Goal: Communication & Community: Share content

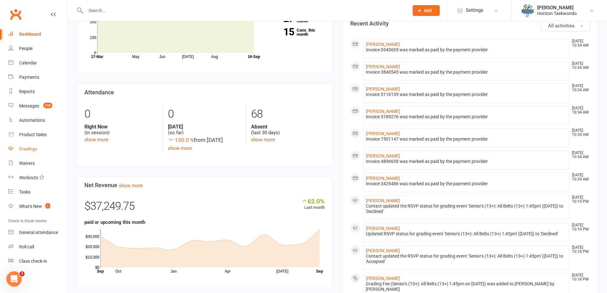
click at [36, 147] on div "Gradings" at bounding box center [28, 148] width 18 height 5
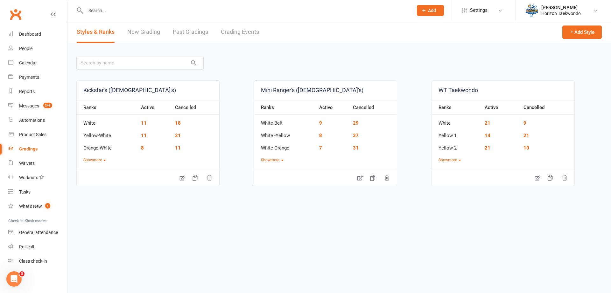
click at [246, 29] on link "Grading Events" at bounding box center [240, 32] width 38 height 22
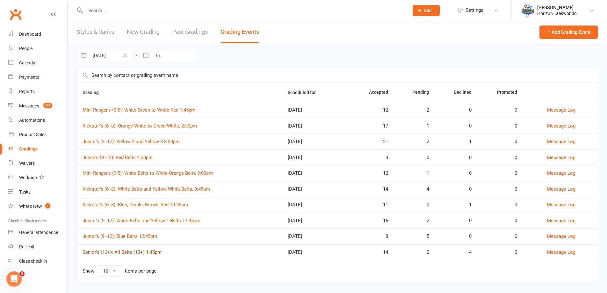
click at [150, 252] on link "Senior's (13+): All Belts (13+) 1:45pm" at bounding box center [121, 252] width 79 height 6
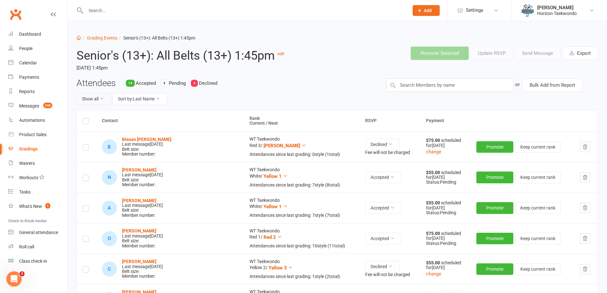
click at [105, 97] on button "Show all" at bounding box center [93, 98] width 34 height 11
click at [100, 139] on link "Declined only" at bounding box center [108, 139] width 63 height 13
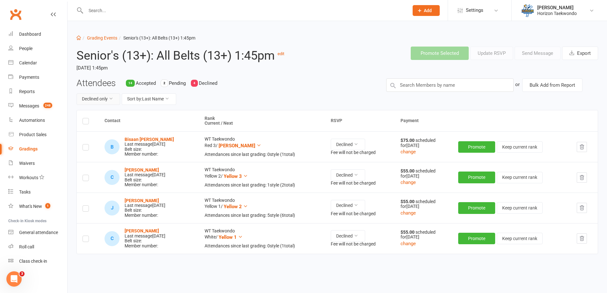
click at [109, 99] on button "Declined only" at bounding box center [98, 98] width 44 height 11
click at [78, 115] on link "Show all" at bounding box center [84, 113] width 63 height 13
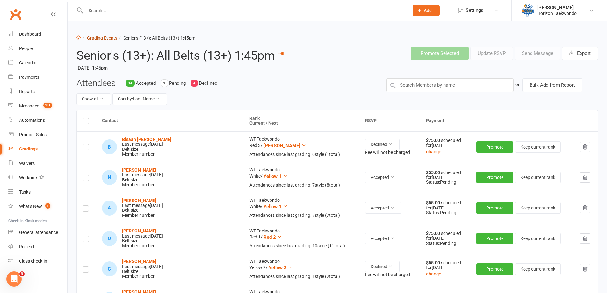
click at [105, 40] on li "Grading Events" at bounding box center [99, 37] width 36 height 7
click at [105, 38] on link "Grading Events" at bounding box center [102, 37] width 30 height 5
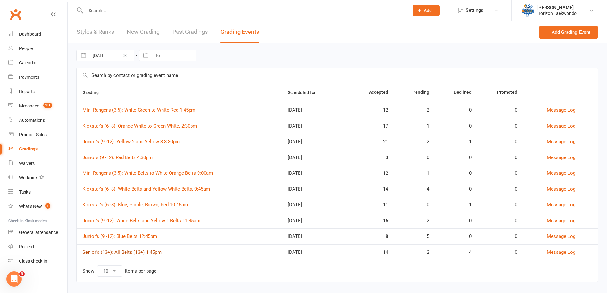
click at [155, 251] on link "Senior's (13+): All Belts (13+) 1:45pm" at bounding box center [121, 252] width 79 height 6
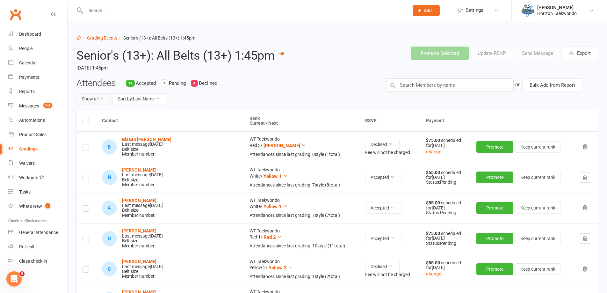
click at [103, 101] on button "Show all" at bounding box center [93, 98] width 34 height 11
click at [99, 152] on link "Pending only" at bounding box center [108, 152] width 63 height 13
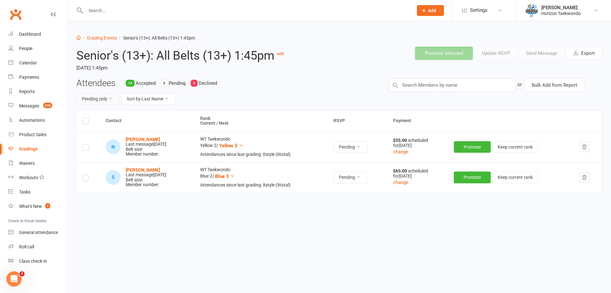
click at [115, 99] on button "Pending only" at bounding box center [97, 98] width 43 height 11
click at [82, 111] on link "Show all" at bounding box center [88, 113] width 63 height 13
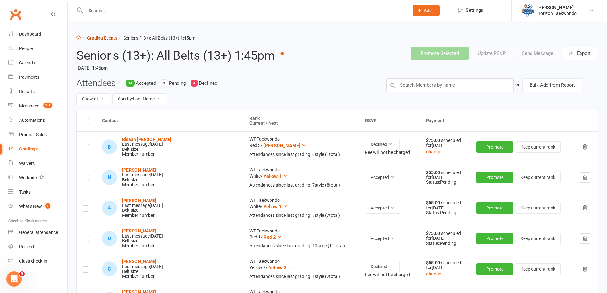
click at [106, 38] on link "Grading Events" at bounding box center [102, 37] width 30 height 5
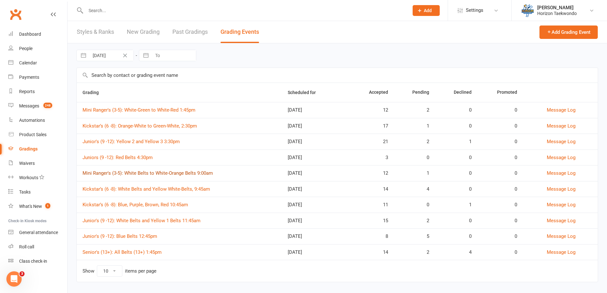
click at [182, 172] on link "Mini Ranger's (3-5): White Belts to White-Orange Belts 9:00am" at bounding box center [147, 173] width 130 height 6
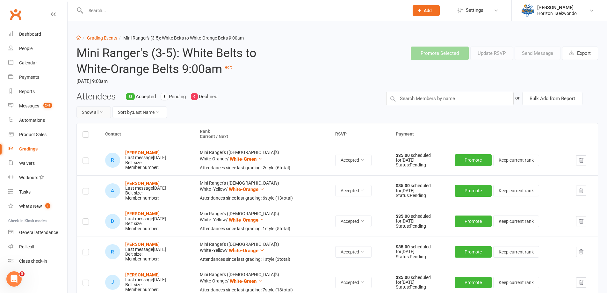
click at [103, 112] on icon at bounding box center [101, 112] width 4 height 4
click at [229, 116] on div "Show all Sort by: Last Name" at bounding box center [226, 111] width 300 height 11
click at [584, 55] on button "Export" at bounding box center [580, 52] width 36 height 13
click at [102, 37] on link "Grading Events" at bounding box center [102, 37] width 30 height 5
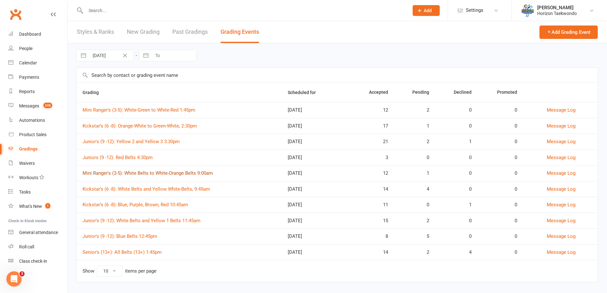
click at [188, 174] on link "Mini Ranger's (3-5): White Belts to White-Orange Belts 9:00am" at bounding box center [147, 173] width 130 height 6
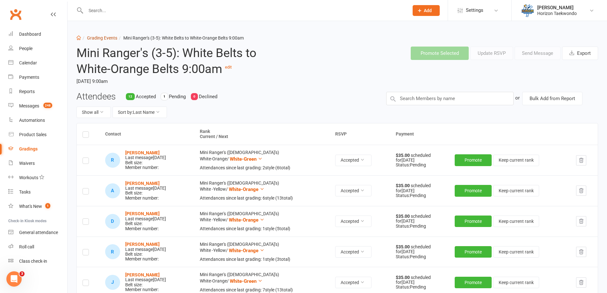
click at [103, 39] on link "Grading Events" at bounding box center [102, 37] width 30 height 5
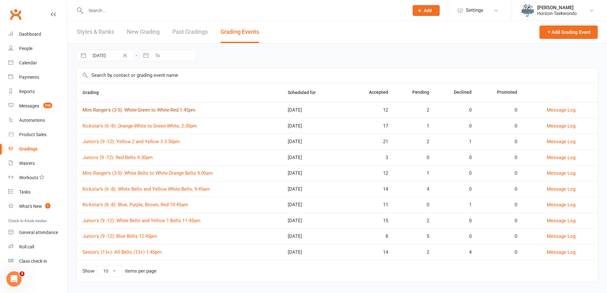
click at [160, 110] on link "Mini Ranger's (3-5): White-Green to White-Red 1:45pm" at bounding box center [138, 110] width 113 height 6
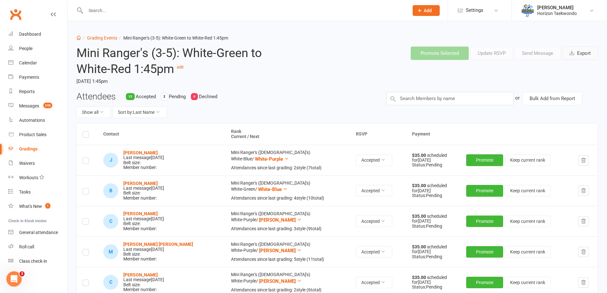
click at [579, 55] on button "Export" at bounding box center [580, 52] width 36 height 13
click at [104, 37] on link "Grading Events" at bounding box center [102, 37] width 30 height 5
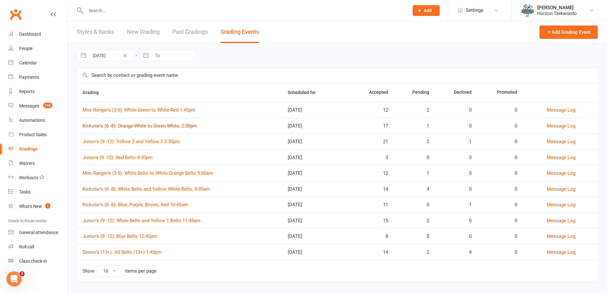
click at [178, 128] on link "Kickstar’s (6 -8): Orange-White to Green-White, 2:30pm" at bounding box center [139, 126] width 114 height 6
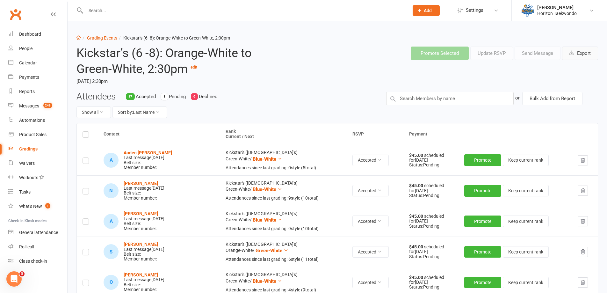
click at [578, 59] on button "Export" at bounding box center [580, 52] width 36 height 13
click at [113, 38] on link "Grading Events" at bounding box center [102, 37] width 30 height 5
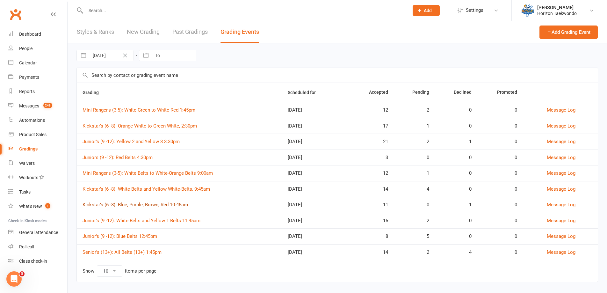
click at [183, 206] on link "Kickstar’s (6 -8): Blue, Purple, Brown, Red 10:45am" at bounding box center [134, 205] width 105 height 6
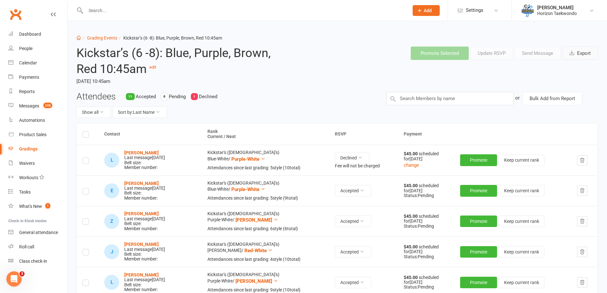
click at [581, 53] on button "Export" at bounding box center [580, 52] width 36 height 13
click at [102, 37] on link "Grading Events" at bounding box center [102, 37] width 30 height 5
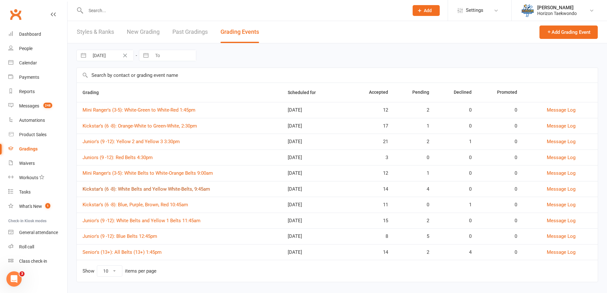
click at [203, 189] on link "Kickstar’s (6 -8): White Belts and Yellow White-Belts, 9:45am" at bounding box center [145, 189] width 127 height 6
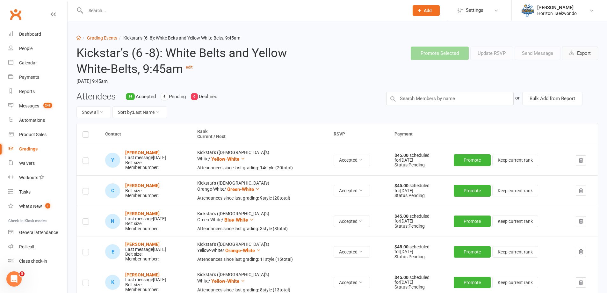
click at [581, 51] on button "Export" at bounding box center [580, 52] width 36 height 13
click at [101, 42] on div "Kickstar’s (6 -8): White Belts and Yellow White-Belts, 9:45am edit [DATE] 9:45am" at bounding box center [182, 66] width 221 height 50
click at [101, 39] on link "Grading Events" at bounding box center [102, 37] width 30 height 5
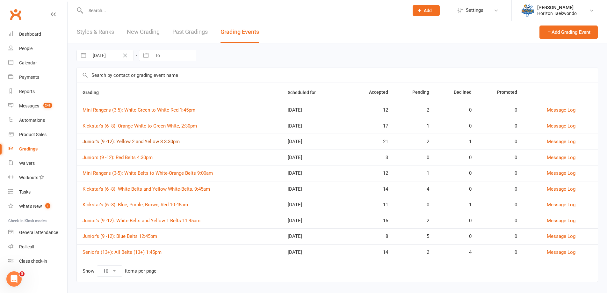
click at [158, 141] on link "Junior's (9 -12): Yellow 2 and Yellow 3 3:30pm" at bounding box center [130, 142] width 97 height 6
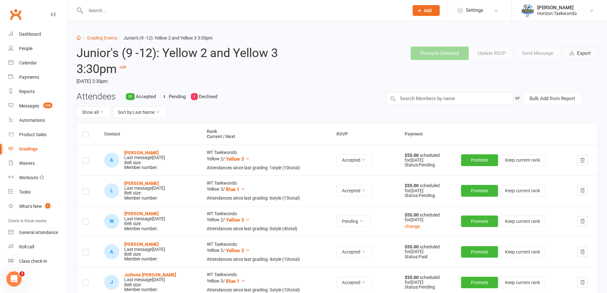
click at [585, 53] on button "Export" at bounding box center [580, 52] width 36 height 13
click at [96, 35] on link "Grading Events" at bounding box center [102, 37] width 30 height 5
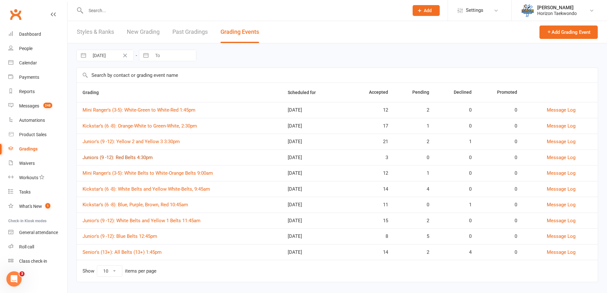
click at [144, 155] on link "Juniors (9 -12): Red Belts 4:30pm" at bounding box center [117, 157] width 70 height 6
click at [147, 156] on link "Juniors (9 -12): Red Belts 4:30pm" at bounding box center [117, 157] width 70 height 6
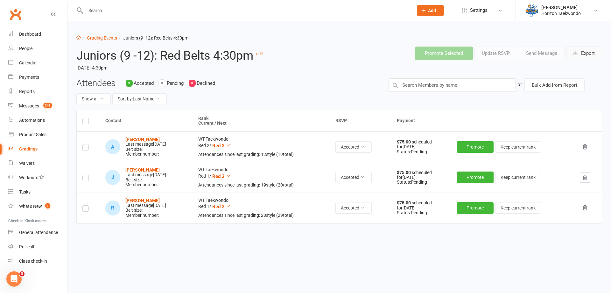
click at [589, 53] on button "Export" at bounding box center [585, 52] width 36 height 13
click at [104, 39] on link "Grading Events" at bounding box center [102, 37] width 30 height 5
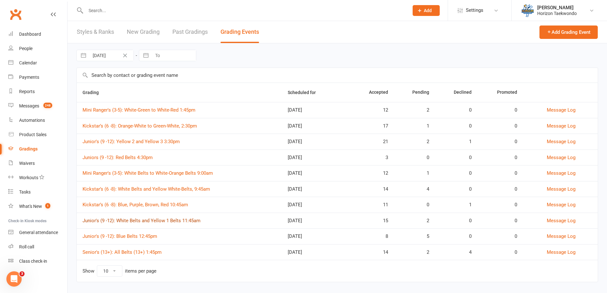
click at [150, 220] on link "Junior's (9 -12): White Belts and Yellow 1 Belts 11:45am" at bounding box center [141, 221] width 118 height 6
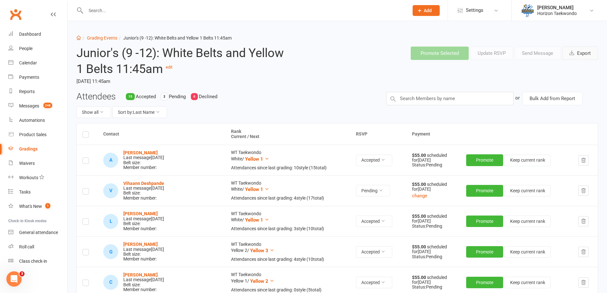
click at [575, 53] on button "Export" at bounding box center [580, 52] width 36 height 13
click at [110, 38] on link "Grading Events" at bounding box center [102, 37] width 30 height 5
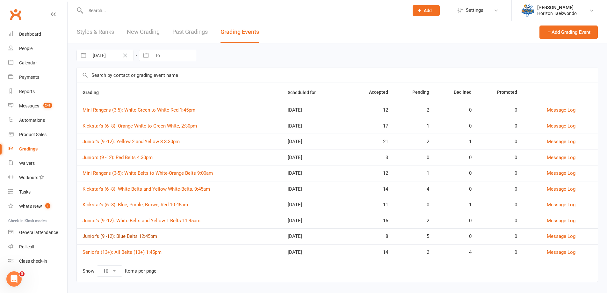
click at [137, 235] on link "Junior's (9 -12): Blue Belts 12:45pm" at bounding box center [119, 236] width 75 height 6
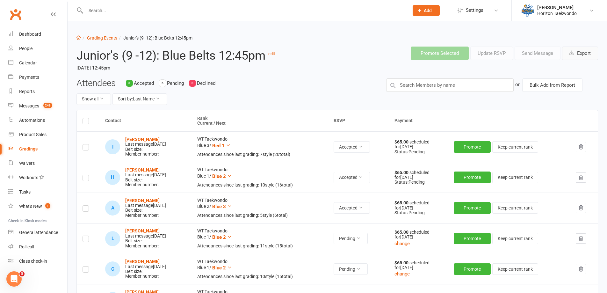
click at [587, 54] on button "Export" at bounding box center [580, 52] width 36 height 13
click at [100, 39] on link "Grading Events" at bounding box center [102, 37] width 30 height 5
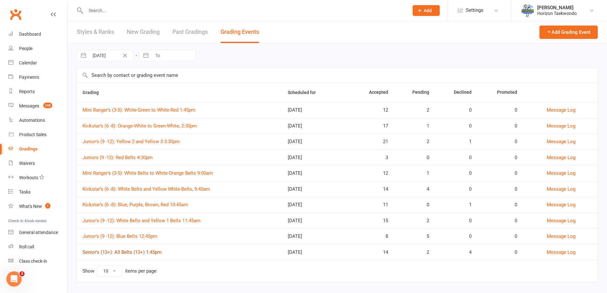
drag, startPoint x: 146, startPoint y: 258, endPoint x: 147, endPoint y: 253, distance: 5.3
click at [146, 258] on td "Senior's (13+): All Belts (13+) 1:45pm" at bounding box center [179, 252] width 205 height 16
click at [147, 252] on link "Senior's (13+): All Belts (13+) 1:45pm" at bounding box center [121, 252] width 79 height 6
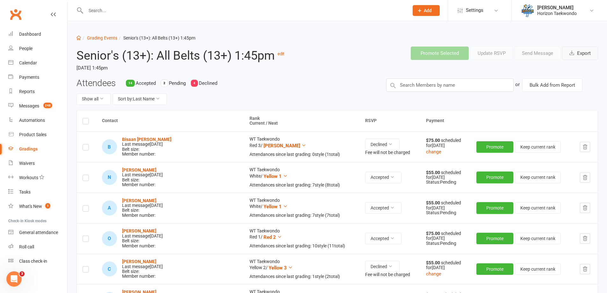
click at [580, 55] on button "Export" at bounding box center [580, 52] width 36 height 13
click at [108, 9] on input "text" at bounding box center [244, 10] width 320 height 9
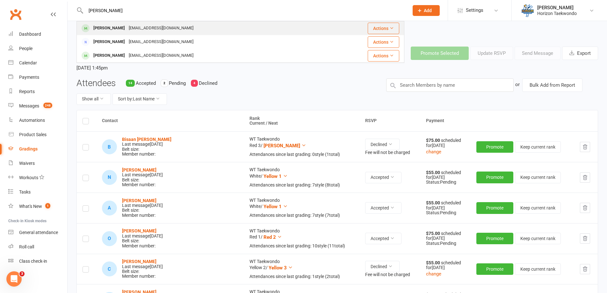
type input "[PERSON_NAME]"
click at [111, 32] on div "[PERSON_NAME]" at bounding box center [108, 28] width 35 height 9
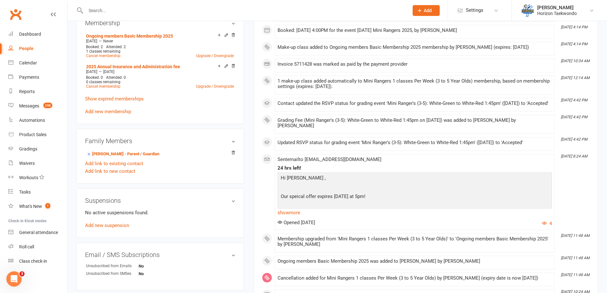
scroll to position [382, 0]
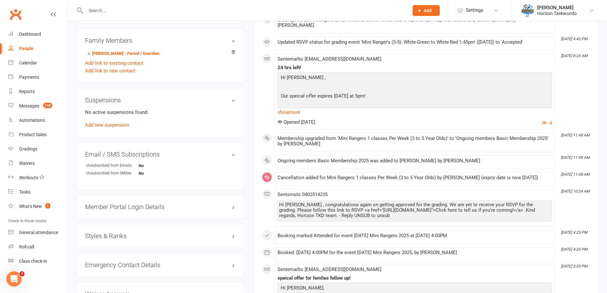
click at [116, 234] on h3 "Styles & Ranks" at bounding box center [160, 235] width 150 height 7
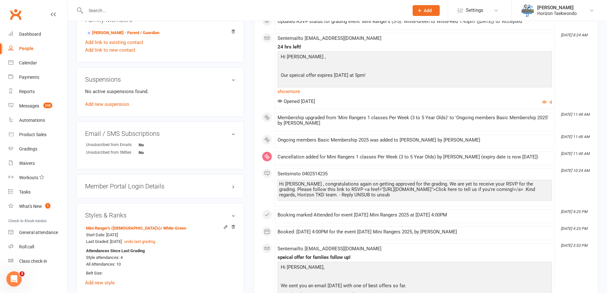
scroll to position [414, 0]
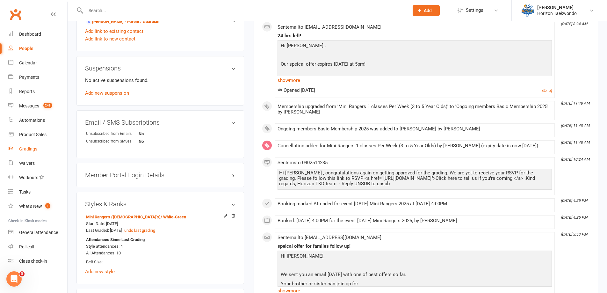
click at [40, 147] on link "Gradings" at bounding box center [37, 149] width 59 height 14
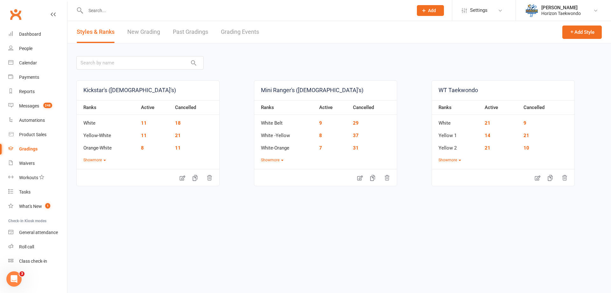
click at [247, 30] on link "Grading Events" at bounding box center [240, 32] width 38 height 22
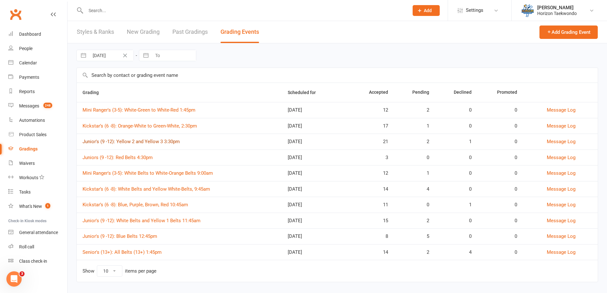
click at [150, 140] on link "Junior's (9 -12): Yellow 2 and Yellow 3 3:30pm" at bounding box center [130, 142] width 97 height 6
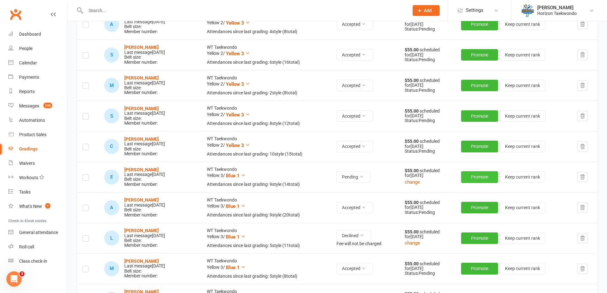
scroll to position [446, 0]
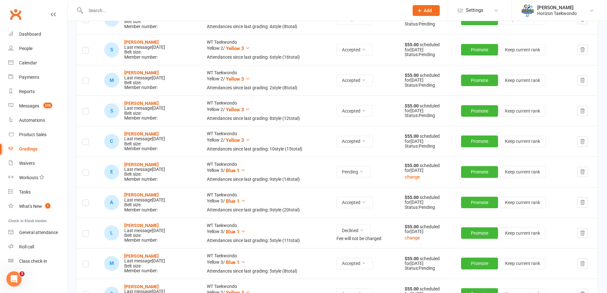
click at [583, 233] on icon "button" at bounding box center [582, 232] width 4 height 4
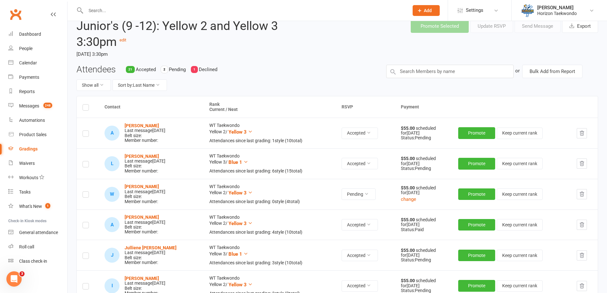
scroll to position [0, 0]
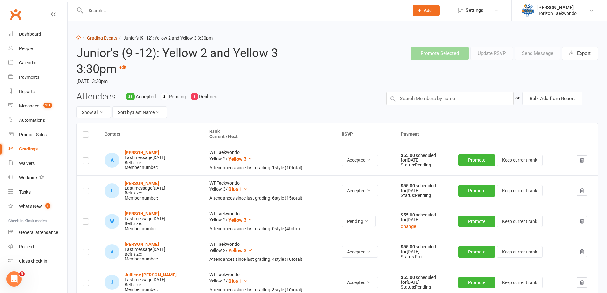
click at [109, 39] on link "Grading Events" at bounding box center [102, 37] width 30 height 5
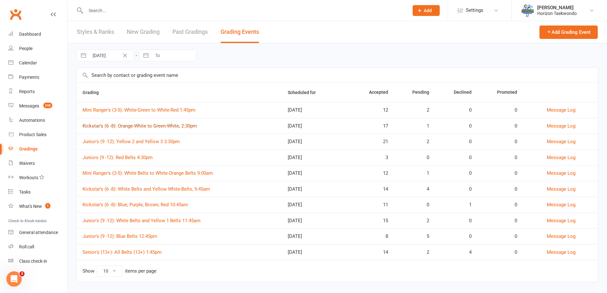
click at [170, 126] on link "Kickstar’s (6 -8): Orange-White to Green-White, 2:30pm" at bounding box center [139, 126] width 114 height 6
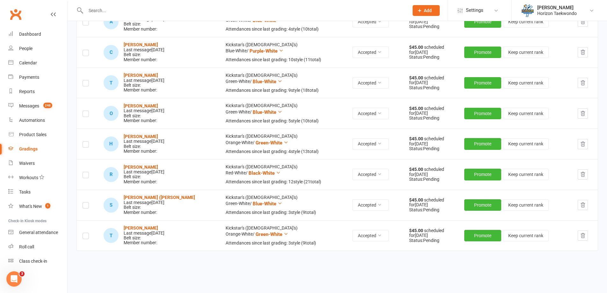
scroll to position [446, 0]
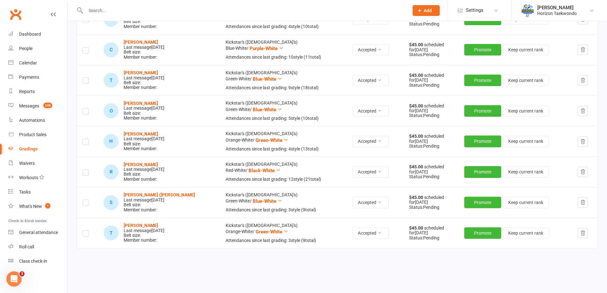
click at [103, 6] on input "text" at bounding box center [244, 10] width 320 height 9
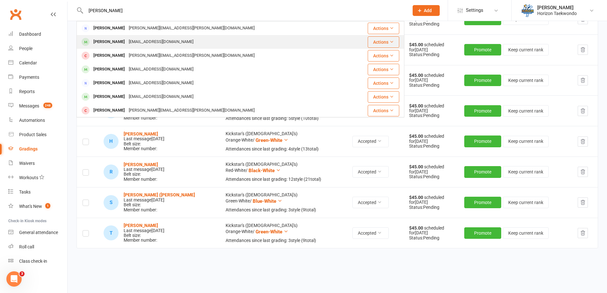
type input "[PERSON_NAME]"
click at [149, 40] on div "[EMAIL_ADDRESS][DOMAIN_NAME]" at bounding box center [161, 41] width 68 height 9
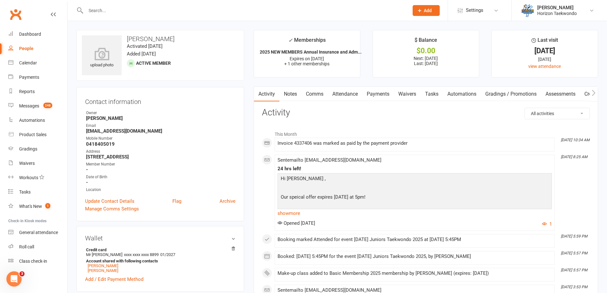
click at [474, 117] on h3 "Activity" at bounding box center [426, 113] width 328 height 10
click at [316, 90] on link "Comms" at bounding box center [314, 94] width 26 height 15
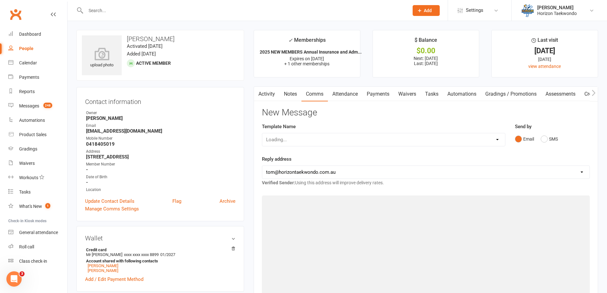
click at [427, 140] on div "Loading..." at bounding box center [383, 139] width 243 height 13
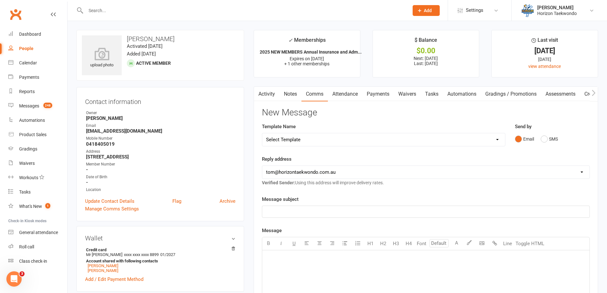
click at [469, 138] on select "Select Template [SMS] [no attendance sms] slacker text [SMS] 2 month $20 follow…" at bounding box center [383, 139] width 243 height 13
select select "11"
click at [262, 133] on select "Select Template [SMS] [no attendance sms] slacker text [SMS] 2 month $20 follow…" at bounding box center [383, 139] width 243 height 13
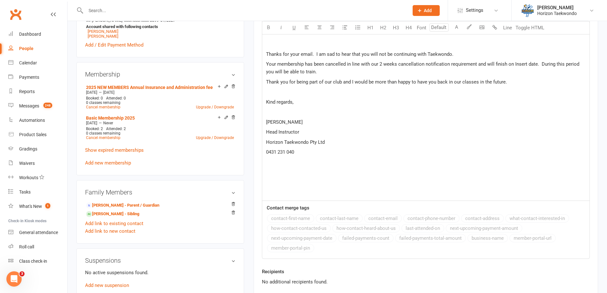
scroll to position [223, 0]
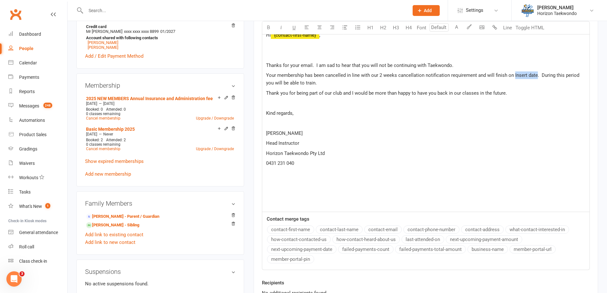
drag, startPoint x: 536, startPoint y: 75, endPoint x: 513, endPoint y: 73, distance: 23.3
click at [513, 73] on span "Your membership has been cancelled in line with our 2 weeks cancellation notifi…" at bounding box center [423, 78] width 314 height 13
click at [450, 135] on p "[PERSON_NAME]" at bounding box center [425, 133] width 319 height 8
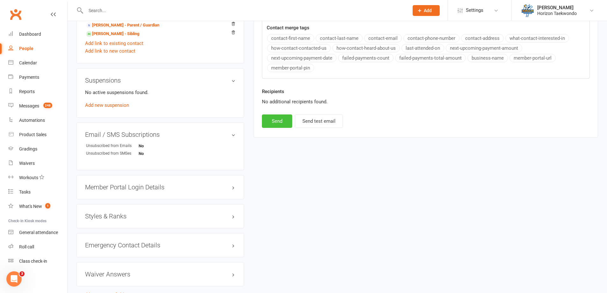
click at [278, 121] on button "Send" at bounding box center [277, 120] width 30 height 13
select select
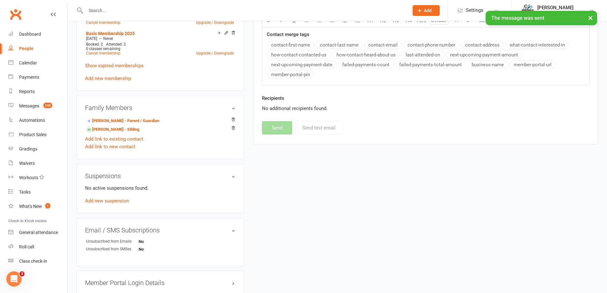
scroll to position [255, 0]
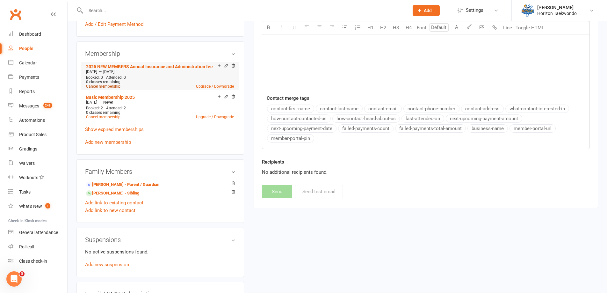
click at [117, 86] on link "Cancel membership" at bounding box center [103, 86] width 34 height 4
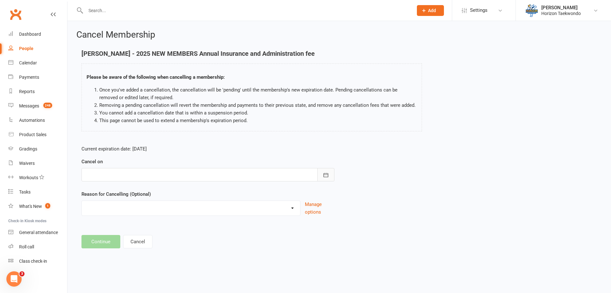
click at [323, 174] on icon "button" at bounding box center [326, 175] width 6 height 6
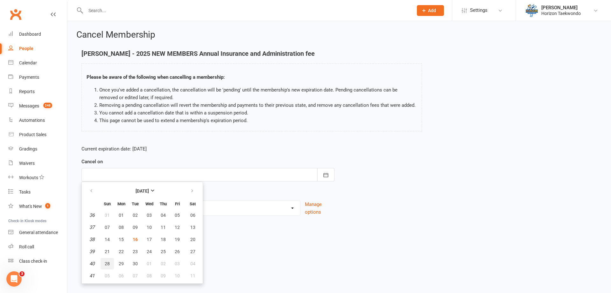
click at [106, 262] on span "28" at bounding box center [107, 263] width 5 height 5
type input "[DATE]"
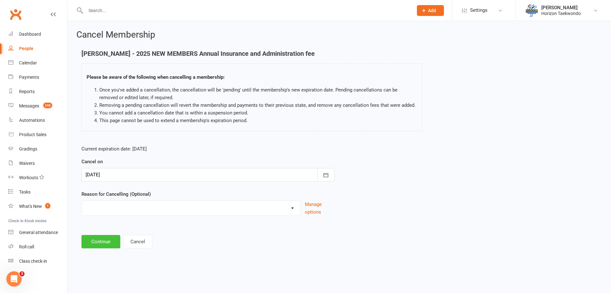
click at [107, 246] on button "Continue" at bounding box center [101, 241] width 39 height 13
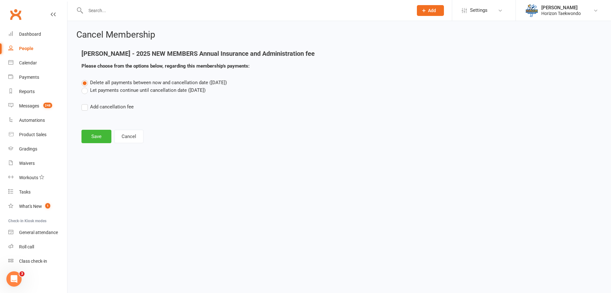
click at [113, 90] on label "Let payments continue until cancellation date ([DATE])" at bounding box center [144, 90] width 124 height 8
click at [86, 86] on input "Let payments continue until cancellation date ([DATE])" at bounding box center [84, 86] width 4 height 0
click at [98, 133] on button "Save" at bounding box center [97, 136] width 30 height 13
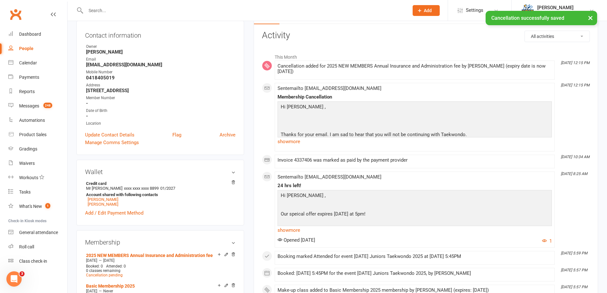
scroll to position [191, 0]
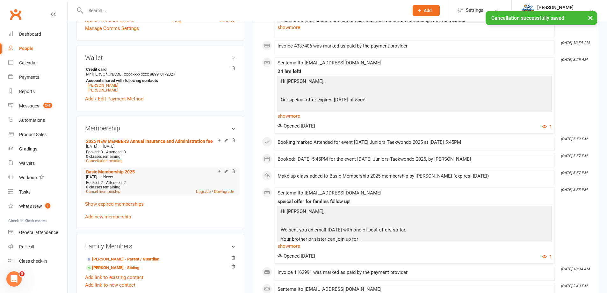
click at [112, 191] on link "Cancel membership" at bounding box center [103, 191] width 34 height 4
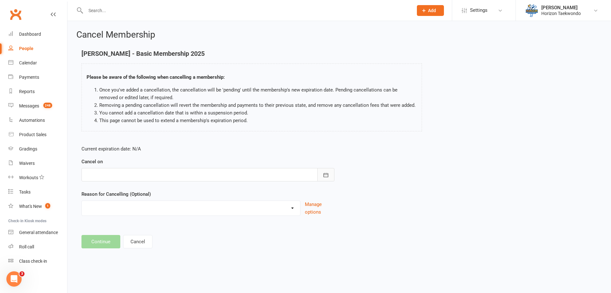
click at [323, 174] on button "button" at bounding box center [325, 174] width 17 height 13
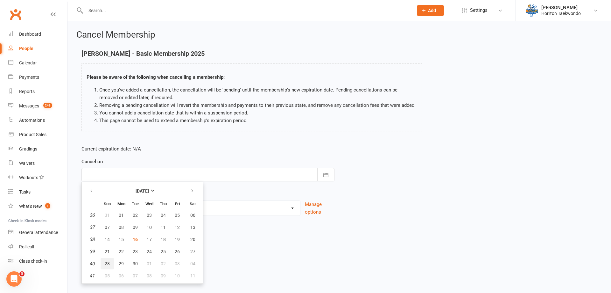
click at [104, 261] on button "28" at bounding box center [107, 263] width 13 height 11
type input "[DATE]"
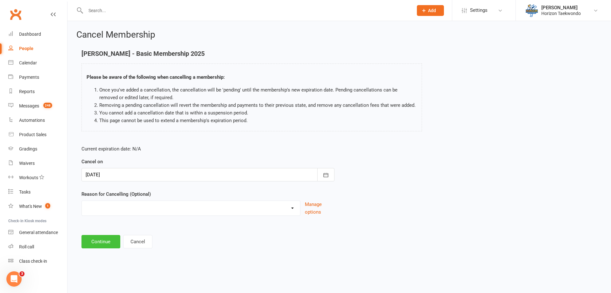
click at [105, 239] on button "Continue" at bounding box center [101, 241] width 39 height 13
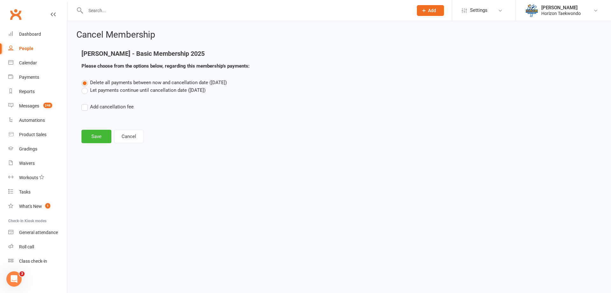
click at [108, 89] on label "Let payments continue until cancellation date ([DATE])" at bounding box center [144, 90] width 124 height 8
click at [86, 86] on input "Let payments continue until cancellation date ([DATE])" at bounding box center [84, 86] width 4 height 0
click at [97, 134] on button "Save" at bounding box center [97, 136] width 30 height 13
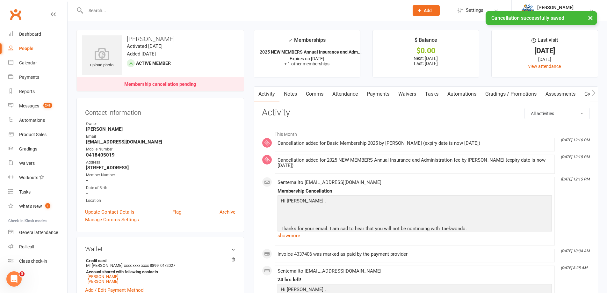
click at [38, 32] on div "Dashboard" at bounding box center [30, 34] width 22 height 5
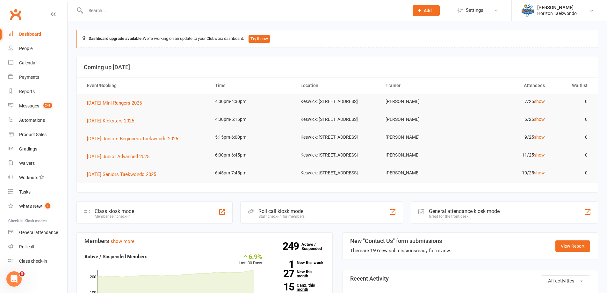
scroll to position [159, 0]
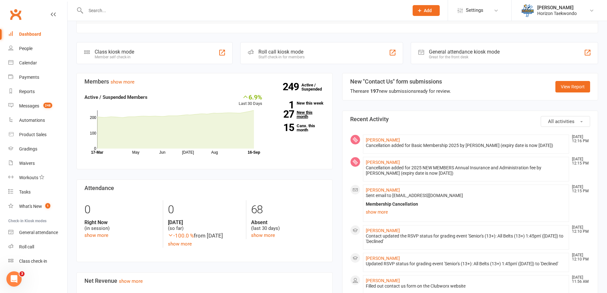
click at [306, 118] on link "27 New this month" at bounding box center [298, 114] width 53 height 8
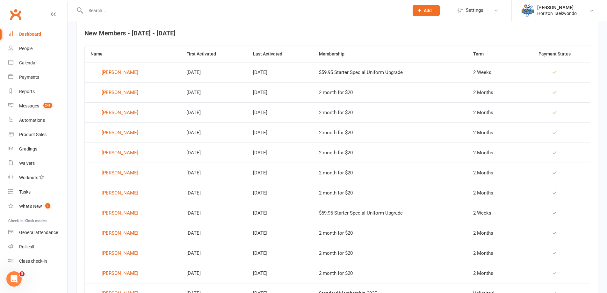
scroll to position [261, 0]
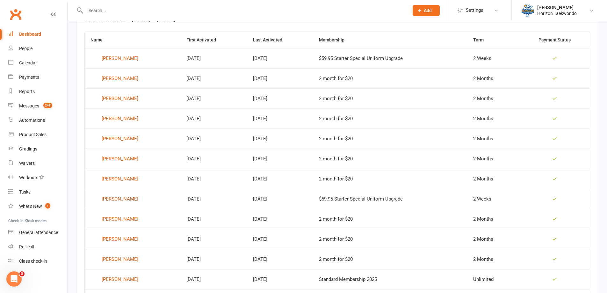
click at [126, 200] on div "[PERSON_NAME]" at bounding box center [120, 199] width 37 height 10
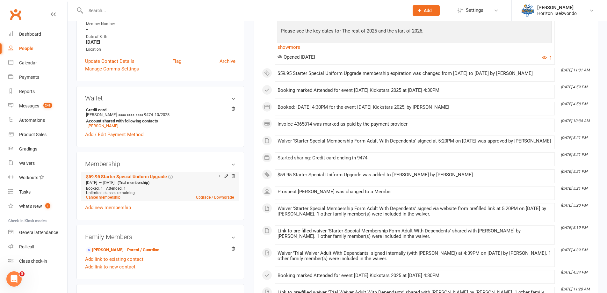
scroll to position [191, 0]
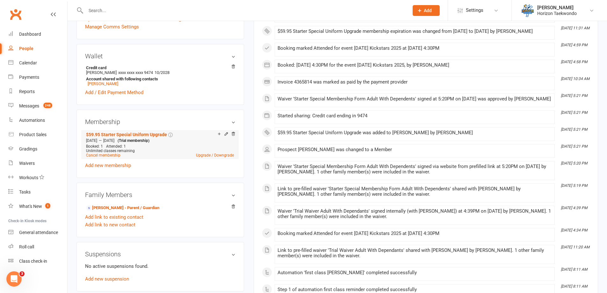
click at [157, 149] on div "Unlimited classes remaining" at bounding box center [160, 150] width 148 height 4
click at [198, 144] on div "Booked: 1 Attended: 1 Unlimited classes remaining Cancel membership Upgrade / D…" at bounding box center [159, 150] width 151 height 13
click at [225, 134] on icon at bounding box center [226, 134] width 4 height 4
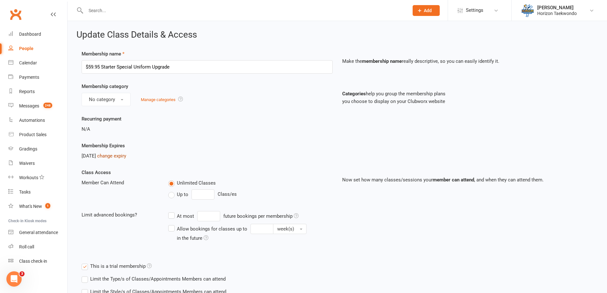
click at [121, 155] on link "change expiry" at bounding box center [111, 156] width 29 height 6
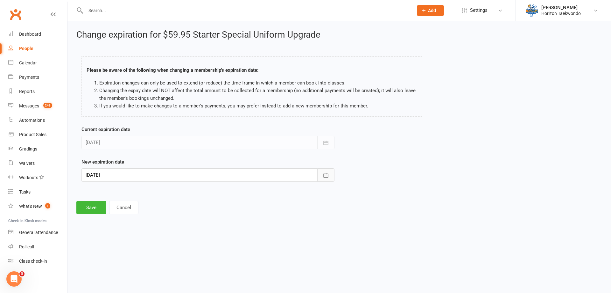
click at [325, 172] on icon "button" at bounding box center [326, 175] width 6 height 6
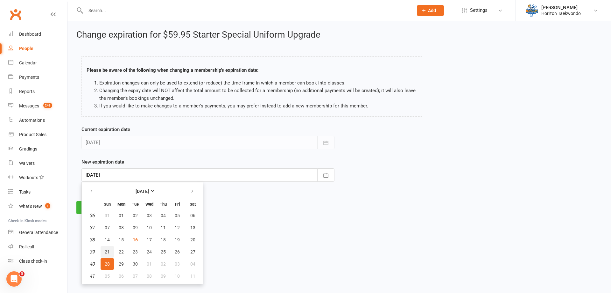
click at [108, 253] on span "21" at bounding box center [107, 251] width 5 height 5
type input "[DATE]"
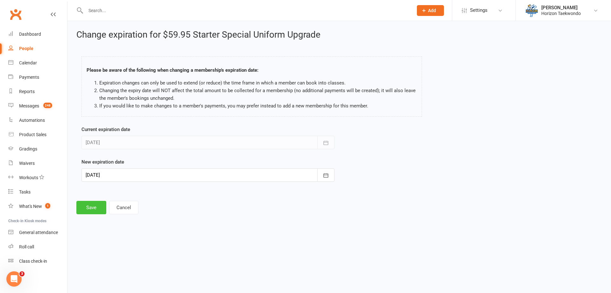
click at [90, 207] on button "Save" at bounding box center [91, 207] width 30 height 13
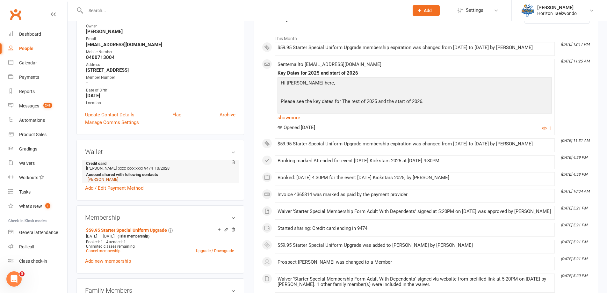
scroll to position [191, 0]
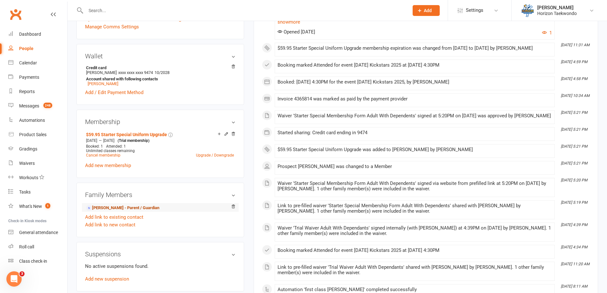
click at [109, 209] on link "[PERSON_NAME] - Parent / Guardian" at bounding box center [122, 207] width 73 height 7
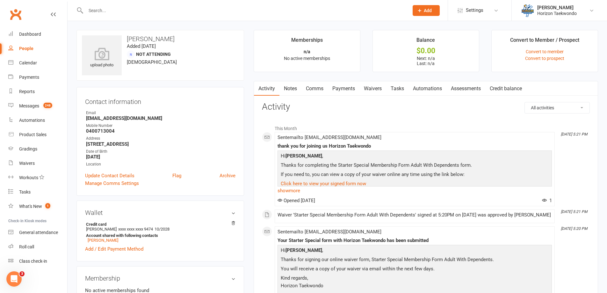
click at [382, 88] on link "Waivers" at bounding box center [372, 88] width 27 height 15
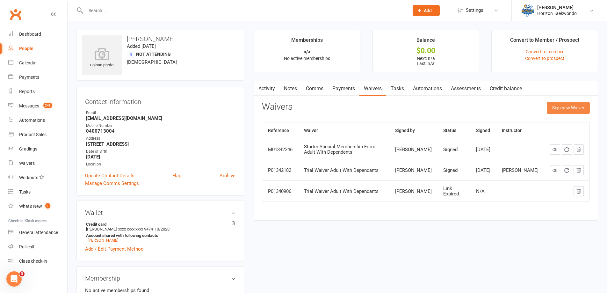
click at [567, 109] on button "Sign new Waiver" at bounding box center [567, 107] width 43 height 11
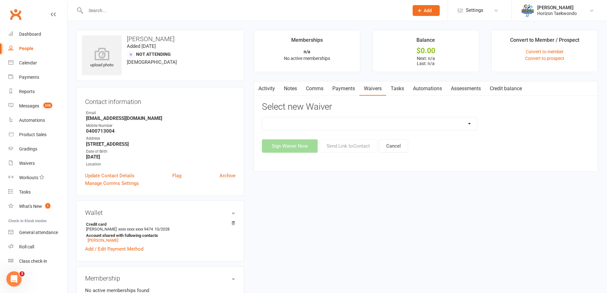
click at [467, 124] on select "2 months for $20 2 months for $20 adults Christmas Special Membership Form Adul…" at bounding box center [369, 123] width 215 height 13
select select "14522"
click at [262, 117] on select "2 months for $20 2 months for $20 adults Christmas Special Membership Form Adul…" at bounding box center [369, 123] width 215 height 13
click at [350, 143] on button "Send Link to Contact" at bounding box center [348, 145] width 58 height 13
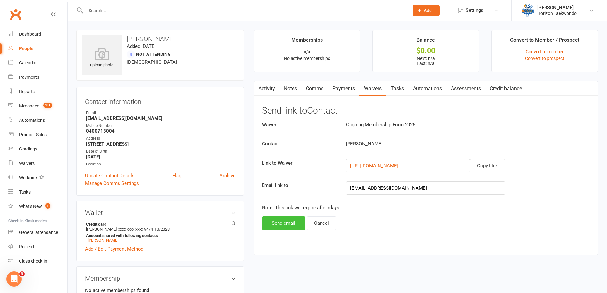
click at [276, 220] on button "Send email" at bounding box center [283, 222] width 43 height 13
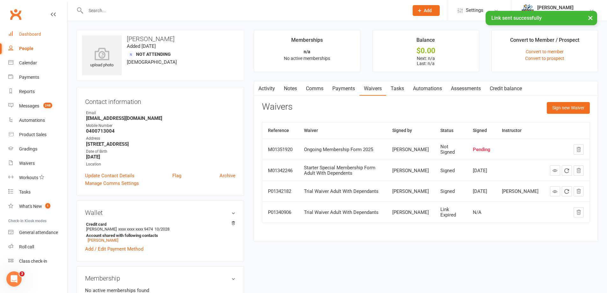
click at [30, 35] on div "Dashboard" at bounding box center [30, 34] width 22 height 5
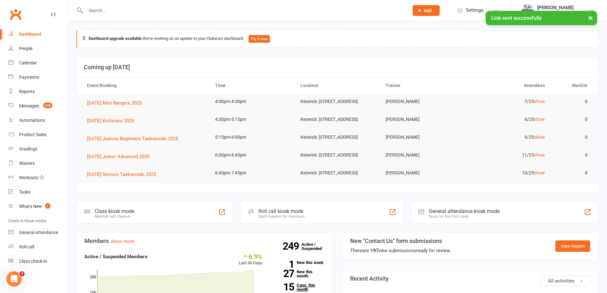
scroll to position [127, 0]
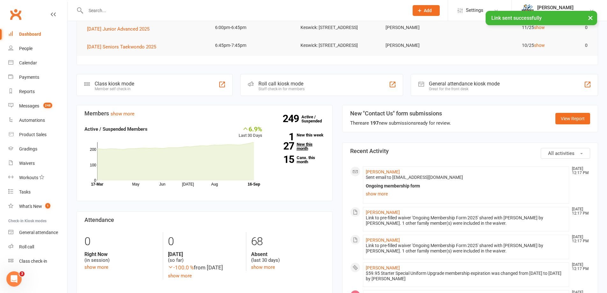
click at [298, 150] on link "27 New this month" at bounding box center [298, 146] width 53 height 8
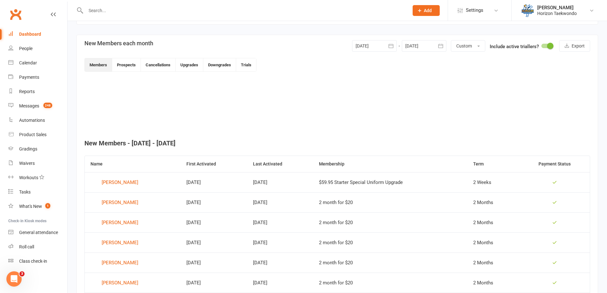
scroll to position [166, 0]
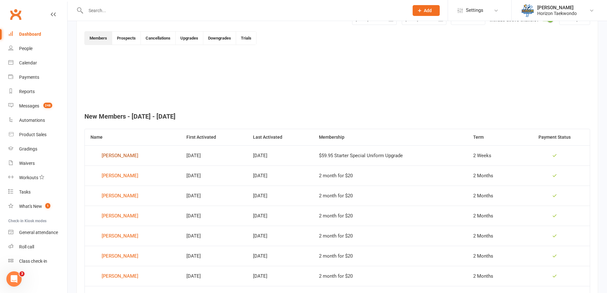
click at [125, 155] on div "[PERSON_NAME]" at bounding box center [120, 156] width 37 height 10
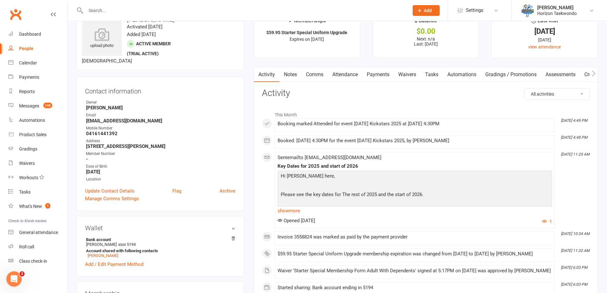
scroll to position [96, 0]
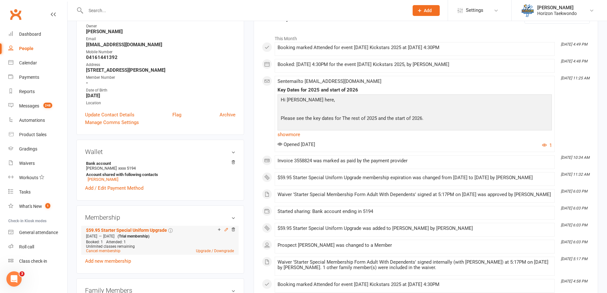
click at [224, 228] on icon at bounding box center [226, 229] width 4 height 4
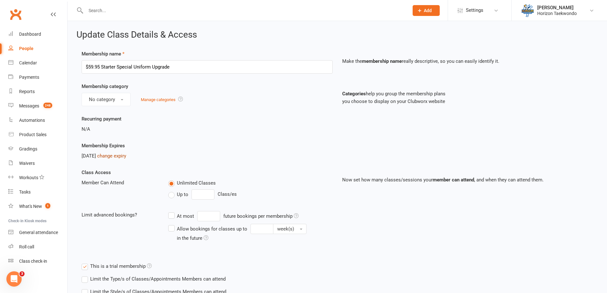
click at [126, 157] on link "change expiry" at bounding box center [111, 156] width 29 height 6
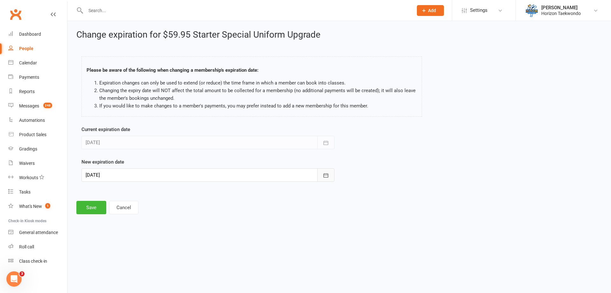
click at [327, 175] on icon "button" at bounding box center [326, 175] width 5 height 4
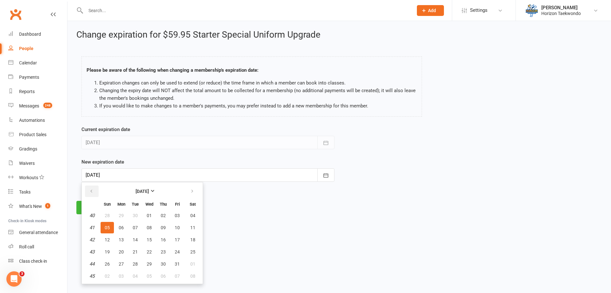
click at [94, 190] on button "button" at bounding box center [92, 190] width 14 height 11
click at [105, 262] on span "28" at bounding box center [107, 263] width 5 height 5
type input "[DATE]"
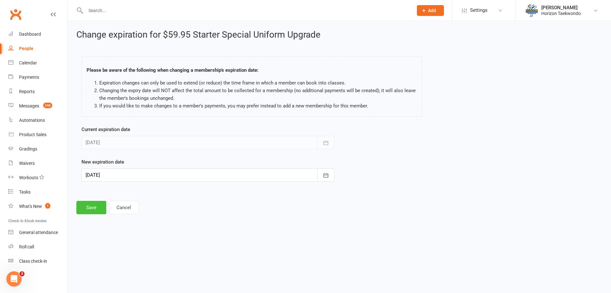
click at [92, 207] on button "Save" at bounding box center [91, 207] width 30 height 13
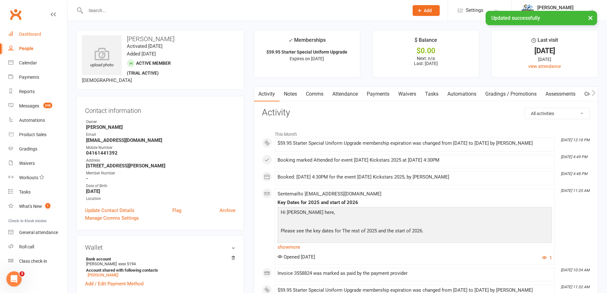
click at [34, 32] on div "Dashboard" at bounding box center [30, 34] width 22 height 5
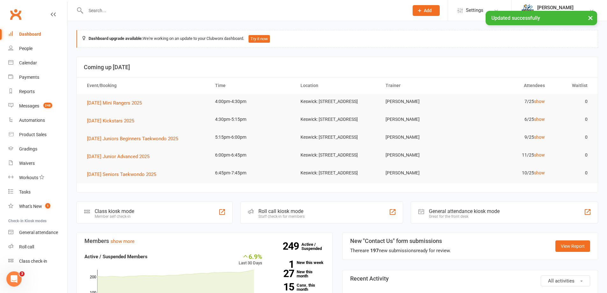
scroll to position [159, 0]
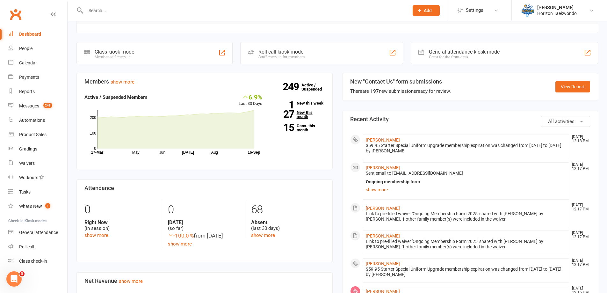
click at [302, 118] on link "27 New this month" at bounding box center [298, 114] width 53 height 8
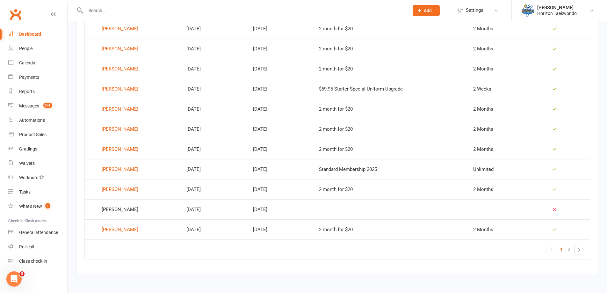
scroll to position [371, 0]
click at [568, 248] on span "2" at bounding box center [568, 248] width 3 height 9
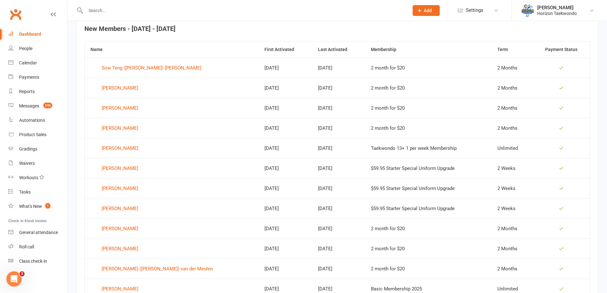
scroll to position [247, 0]
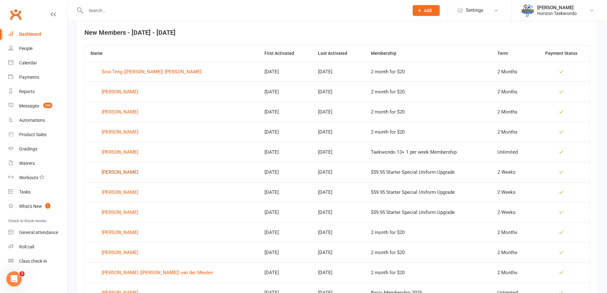
click at [125, 173] on div "[PERSON_NAME]" at bounding box center [120, 172] width 37 height 10
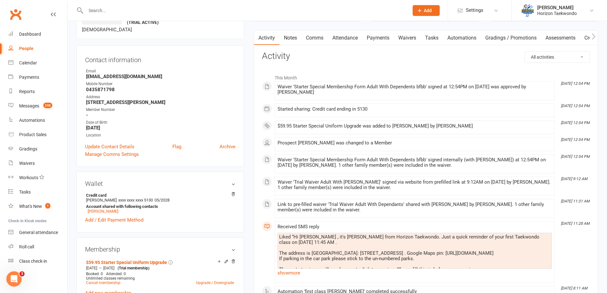
scroll to position [127, 0]
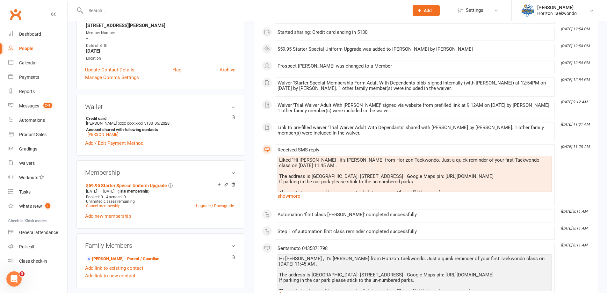
click at [226, 184] on icon at bounding box center [226, 184] width 3 height 3
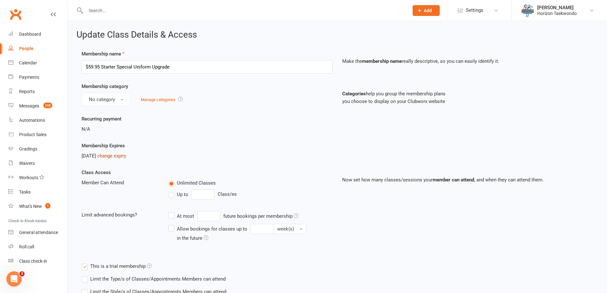
click at [126, 156] on link "change expiry" at bounding box center [111, 156] width 29 height 6
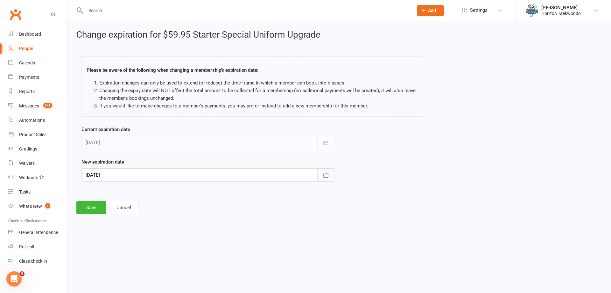
click at [329, 177] on icon "button" at bounding box center [326, 175] width 6 height 6
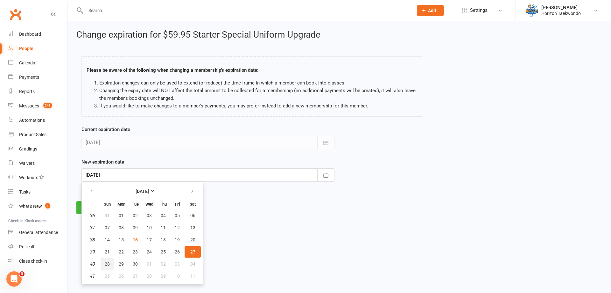
click at [103, 261] on button "28" at bounding box center [107, 263] width 13 height 11
type input "[DATE]"
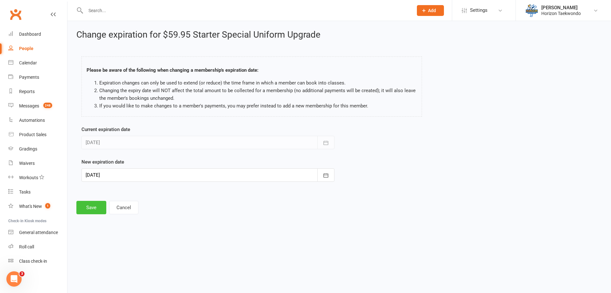
click at [87, 209] on button "Save" at bounding box center [91, 207] width 30 height 13
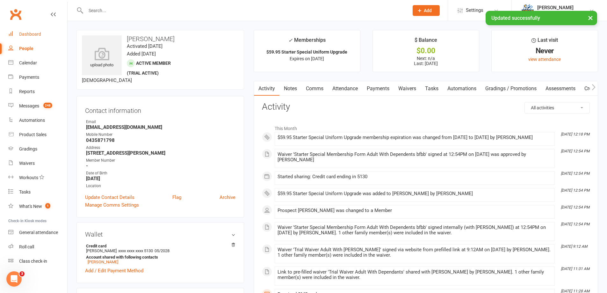
click at [32, 35] on div "Dashboard" at bounding box center [30, 34] width 22 height 5
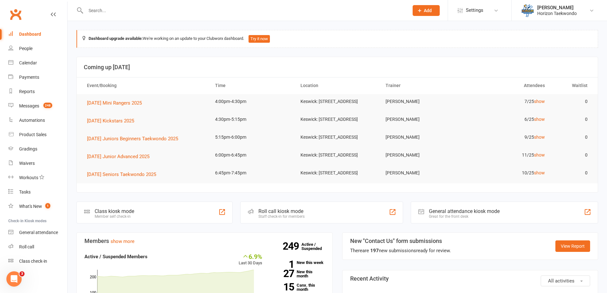
scroll to position [96, 0]
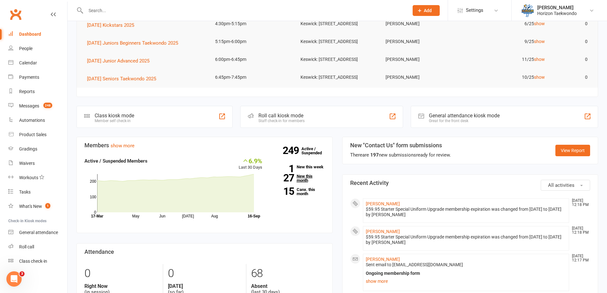
click at [302, 182] on link "27 New this month" at bounding box center [298, 178] width 53 height 8
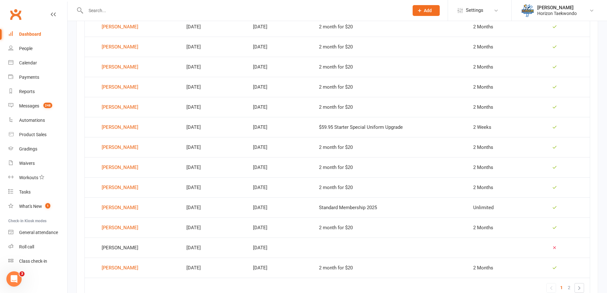
scroll to position [374, 0]
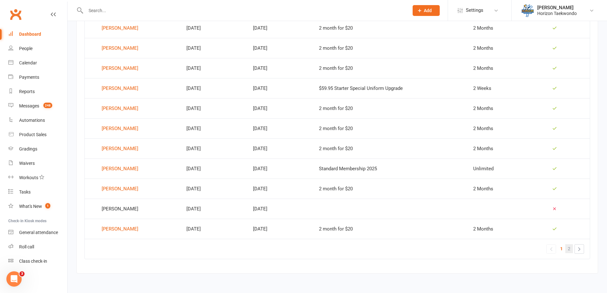
click at [568, 248] on span "2" at bounding box center [568, 248] width 3 height 9
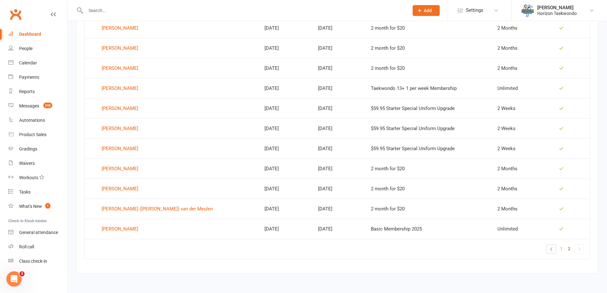
scroll to position [282, 0]
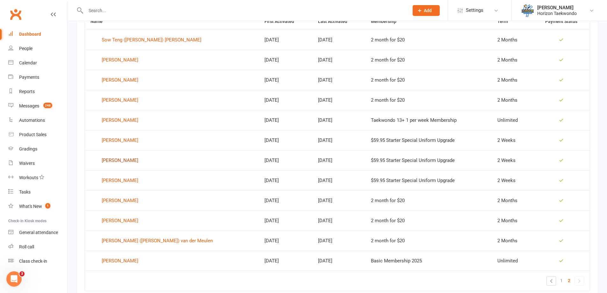
click at [138, 160] on div "[PERSON_NAME]" at bounding box center [120, 160] width 37 height 10
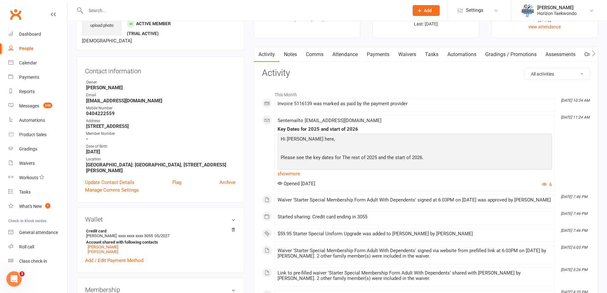
scroll to position [127, 0]
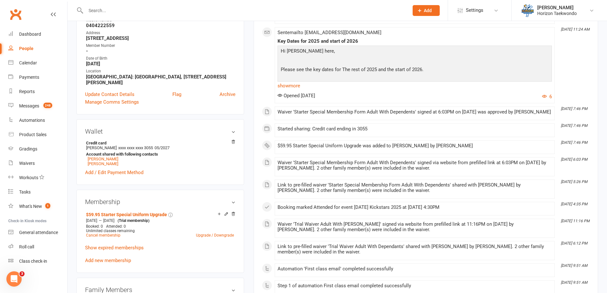
click at [225, 212] on icon at bounding box center [226, 213] width 3 height 3
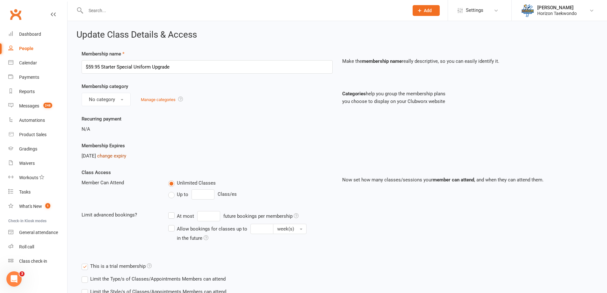
click at [126, 156] on link "change expiry" at bounding box center [111, 156] width 29 height 6
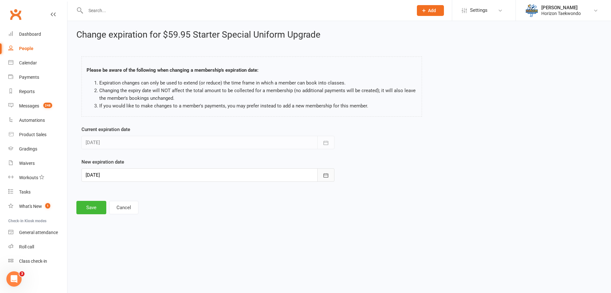
click at [330, 176] on button "button" at bounding box center [325, 174] width 17 height 13
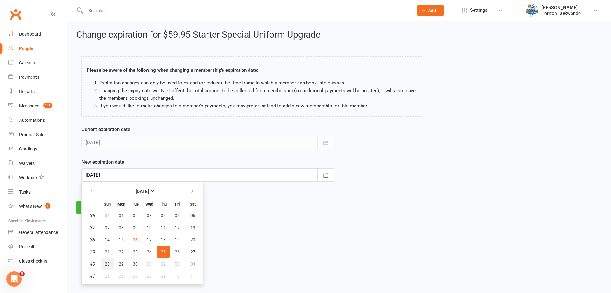
click at [110, 264] on button "28" at bounding box center [107, 263] width 13 height 11
type input "[DATE]"
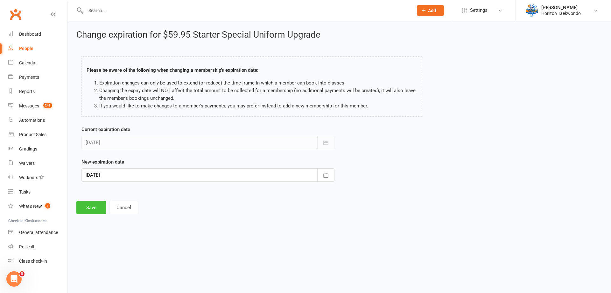
click at [90, 206] on button "Save" at bounding box center [91, 207] width 30 height 13
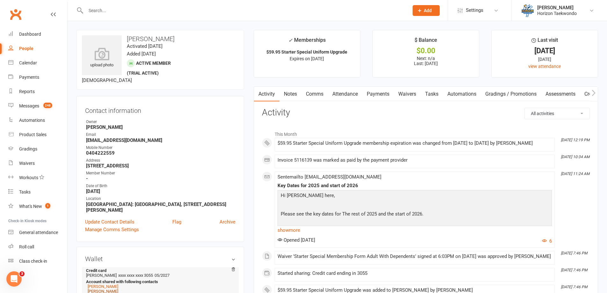
click at [112, 289] on link "[PERSON_NAME]" at bounding box center [103, 291] width 31 height 5
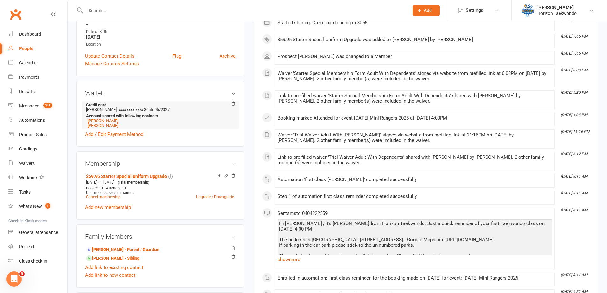
scroll to position [159, 0]
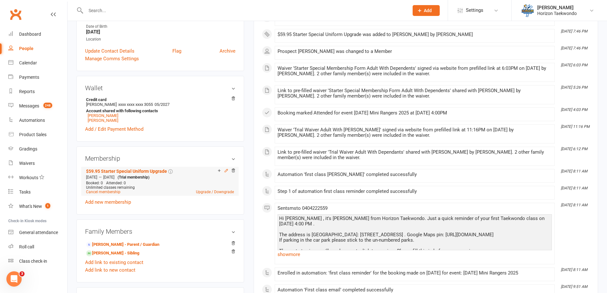
click at [228, 168] on icon at bounding box center [226, 170] width 4 height 4
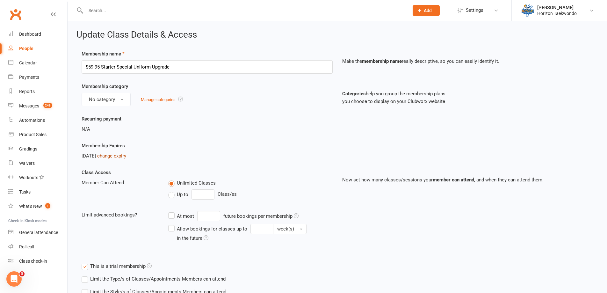
click at [126, 155] on link "change expiry" at bounding box center [111, 156] width 29 height 6
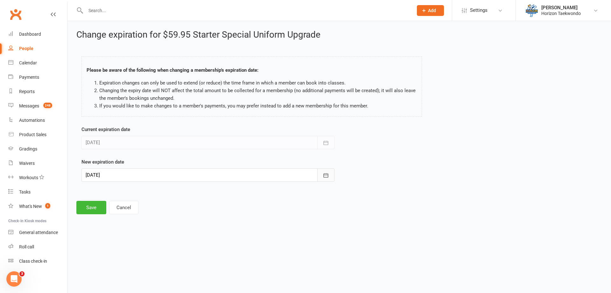
click at [324, 175] on icon "button" at bounding box center [326, 175] width 6 height 6
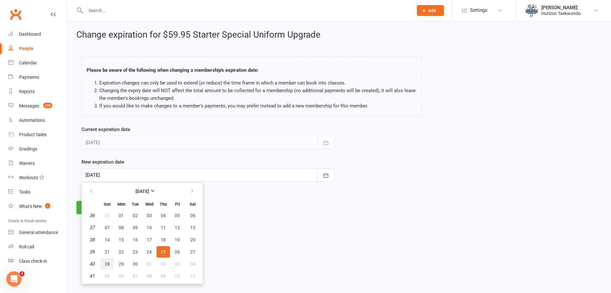
click at [109, 262] on span "28" at bounding box center [107, 263] width 5 height 5
type input "[DATE]"
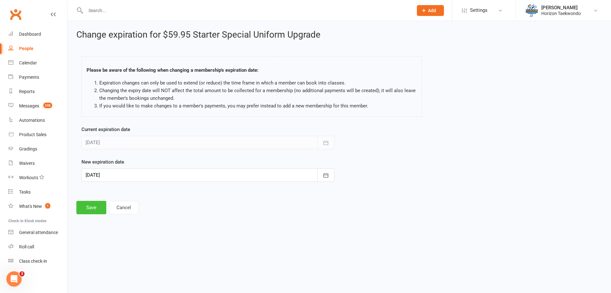
click at [88, 204] on button "Save" at bounding box center [91, 207] width 30 height 13
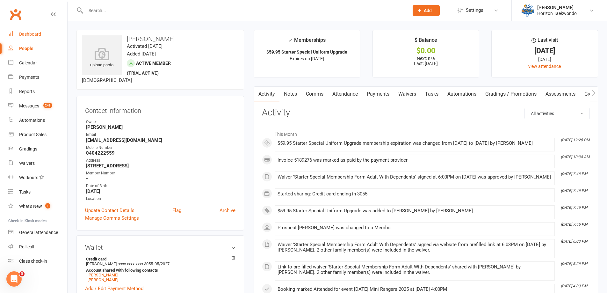
click at [32, 33] on div "Dashboard" at bounding box center [30, 34] width 22 height 5
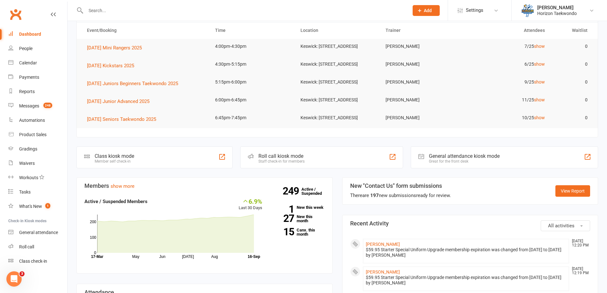
scroll to position [64, 0]
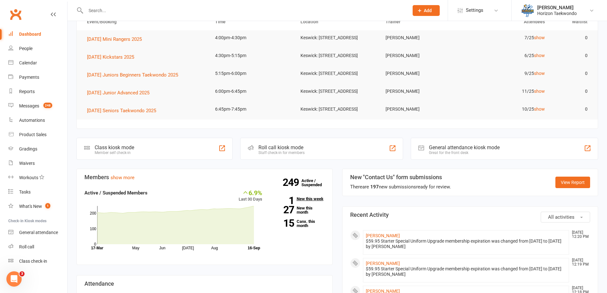
click at [311, 201] on link "1 New this week" at bounding box center [298, 198] width 53 height 4
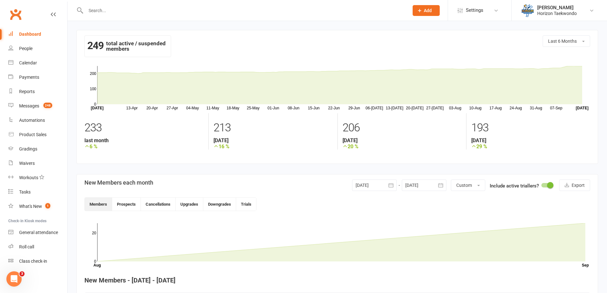
click at [189, 22] on div "249 total active / suspended members Last 6 Months [DATE]-[DATE]-[DATE]-[DATE]-…" at bounding box center [337, 192] width 539 height 343
click at [105, 9] on input "text" at bounding box center [244, 10] width 320 height 9
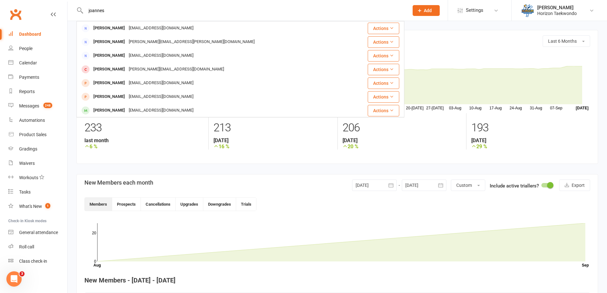
click at [94, 10] on input "joannes" at bounding box center [244, 10] width 320 height 9
click at [92, 9] on input "joannes" at bounding box center [244, 10] width 320 height 9
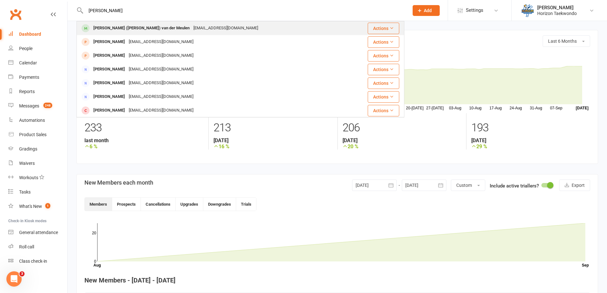
type input "[PERSON_NAME]"
click at [119, 26] on div "[PERSON_NAME] ([PERSON_NAME]) van der Meulen" at bounding box center [141, 28] width 100 height 9
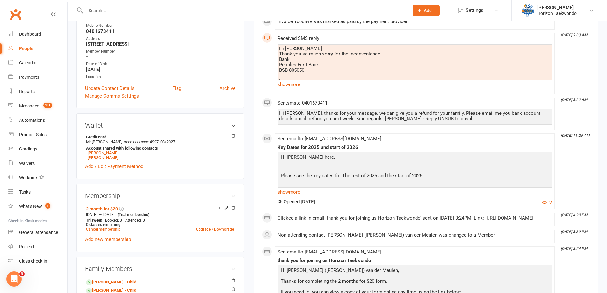
scroll to position [127, 0]
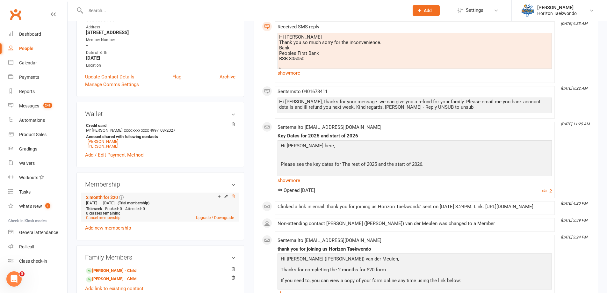
click at [233, 194] on icon at bounding box center [233, 196] width 4 height 4
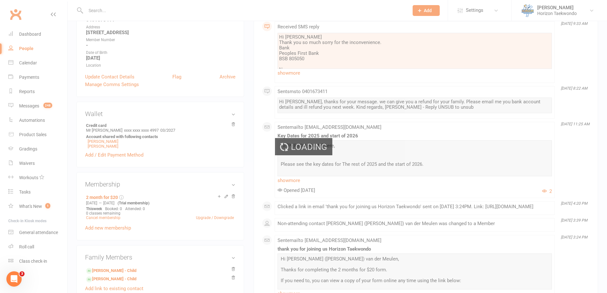
scroll to position [118, 0]
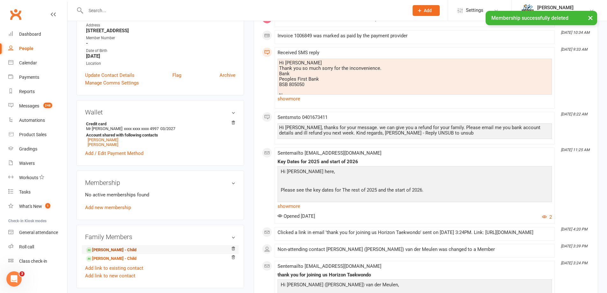
click at [111, 246] on link "[PERSON_NAME] - Child" at bounding box center [111, 249] width 50 height 7
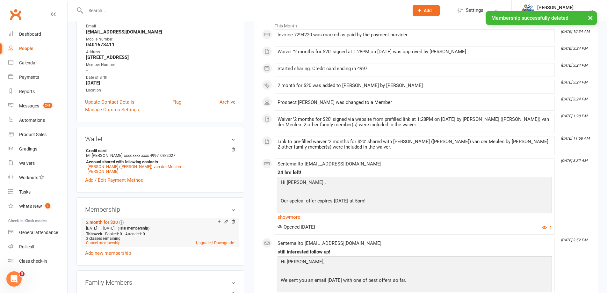
scroll to position [127, 0]
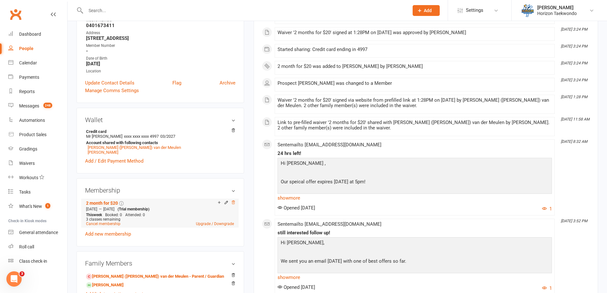
click at [234, 203] on icon at bounding box center [233, 202] width 4 height 4
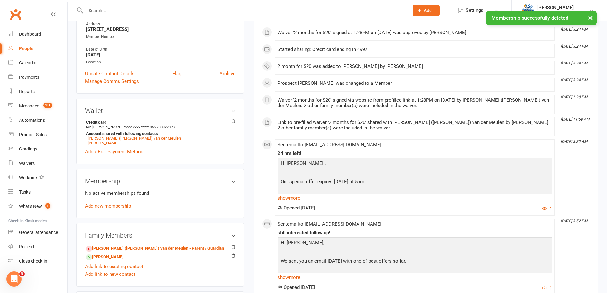
scroll to position [118, 0]
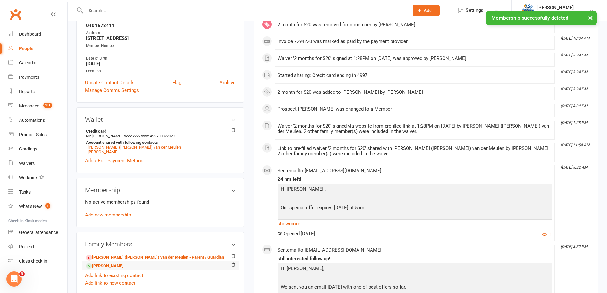
click at [122, 262] on li "[PERSON_NAME]" at bounding box center [160, 265] width 150 height 9
click at [124, 266] on link "[PERSON_NAME]" at bounding box center [105, 265] width 38 height 7
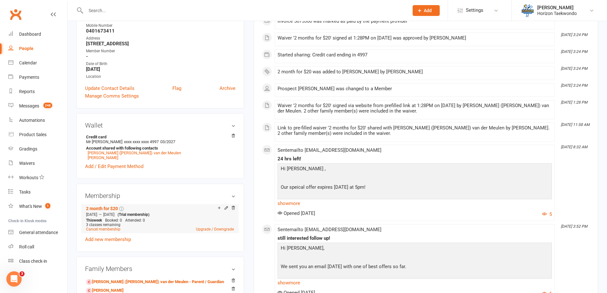
scroll to position [127, 0]
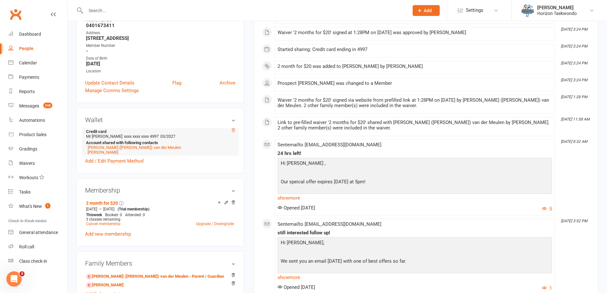
click at [232, 131] on icon at bounding box center [233, 130] width 4 height 4
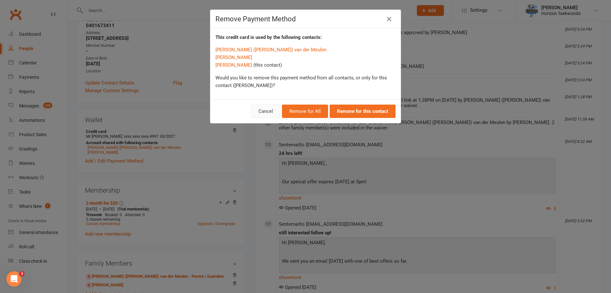
click at [257, 112] on button "Cancel" at bounding box center [265, 110] width 29 height 13
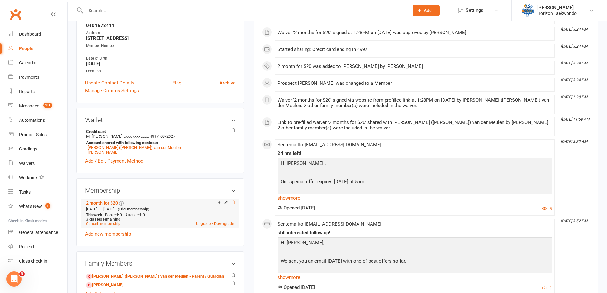
click at [234, 203] on icon at bounding box center [233, 202] width 4 height 4
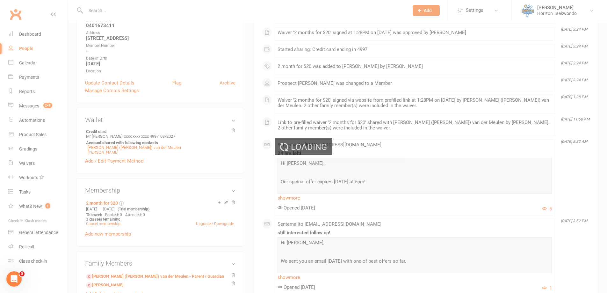
scroll to position [118, 0]
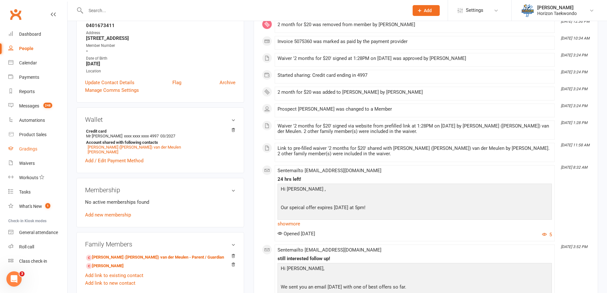
click at [23, 149] on div "Gradings" at bounding box center [28, 148] width 18 height 5
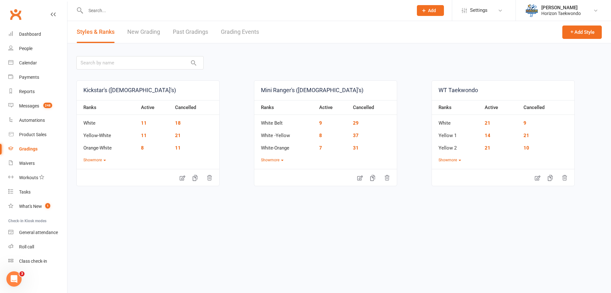
click at [252, 31] on link "Grading Events" at bounding box center [240, 32] width 38 height 22
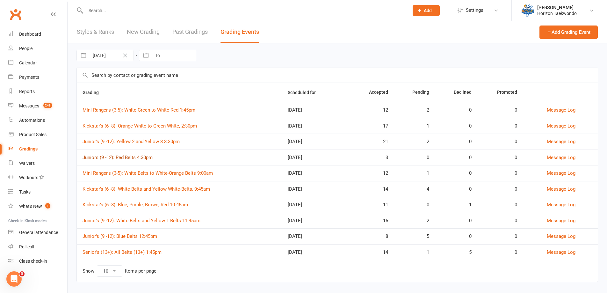
click at [140, 158] on link "Juniors (9 -12): Red Belts 4:30pm" at bounding box center [117, 157] width 70 height 6
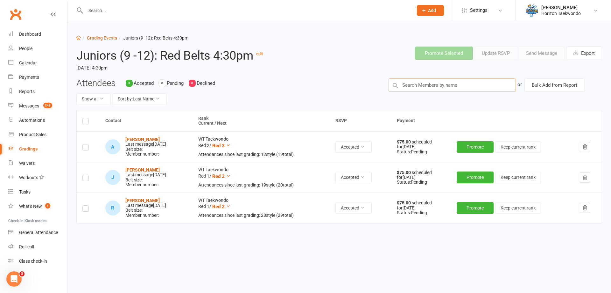
click at [443, 84] on input "text" at bounding box center [452, 84] width 127 height 13
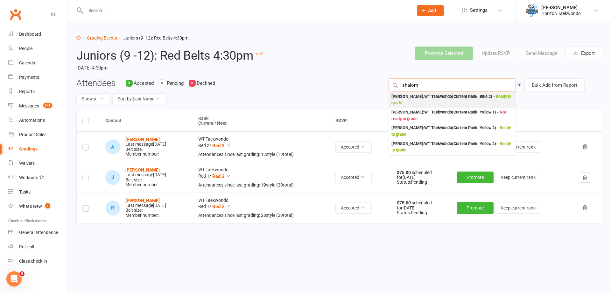
type input "shalom"
click at [432, 97] on div "[PERSON_NAME] : [PERSON_NAME] (Current Rank: Blue 2 ) - Ready to grade" at bounding box center [453, 99] width 122 height 13
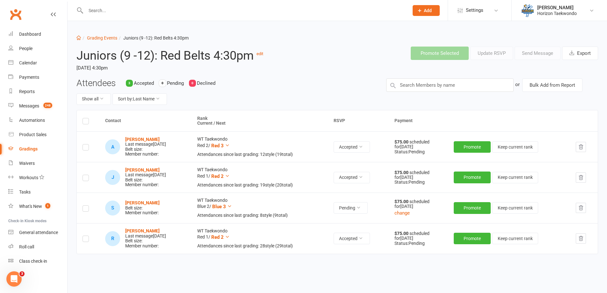
click at [85, 209] on label at bounding box center [85, 209] width 6 height 0
click at [85, 205] on input "checkbox" at bounding box center [85, 205] width 6 height 0
click at [534, 54] on button "Send Message" at bounding box center [537, 52] width 46 height 13
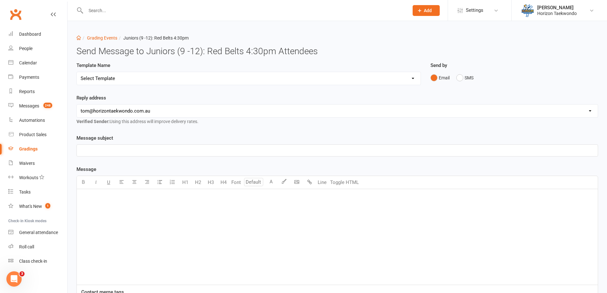
click at [367, 76] on select "Select Template" at bounding box center [249, 78] width 344 height 13
select select "5"
click at [77, 72] on select "Select Template [Email] New blue belts [Email] Alternate grading time [Email] C…" at bounding box center [249, 78] width 344 height 13
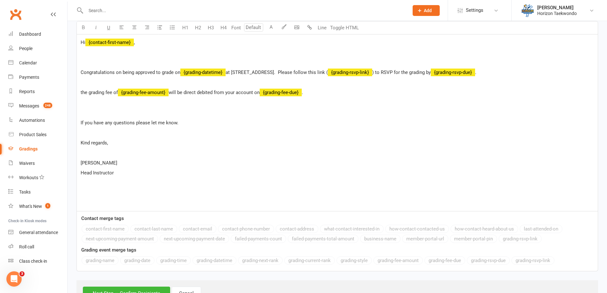
scroll to position [159, 0]
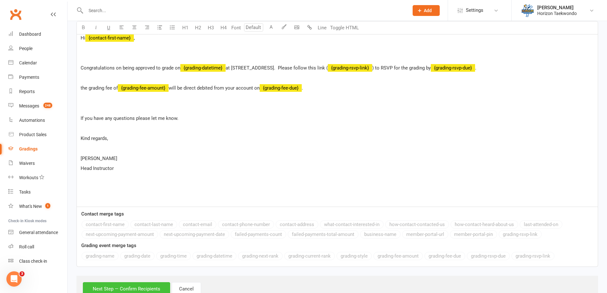
click at [136, 283] on button "Next Step — Confirm Recipients" at bounding box center [126, 288] width 87 height 13
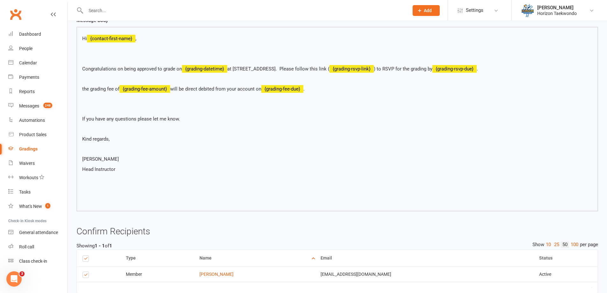
scroll to position [154, 0]
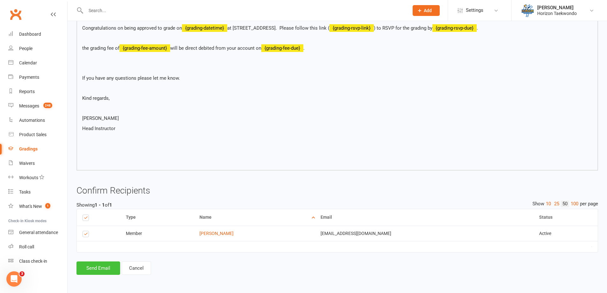
click at [102, 264] on button "Send Email" at bounding box center [98, 267] width 44 height 13
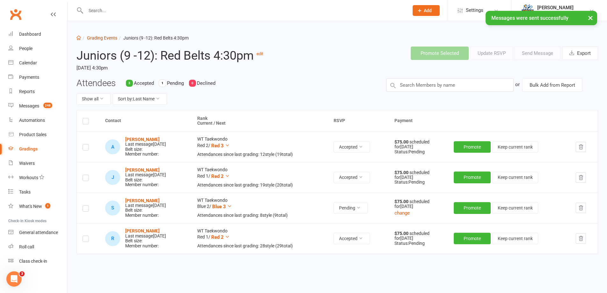
click at [110, 38] on link "Grading Events" at bounding box center [102, 37] width 30 height 5
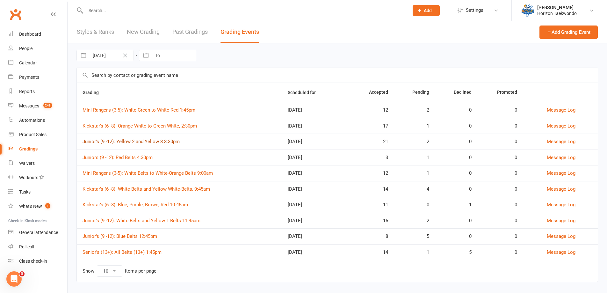
click at [166, 140] on link "Junior's (9 -12): Yellow 2 and Yellow 3 3:30pm" at bounding box center [130, 142] width 97 height 6
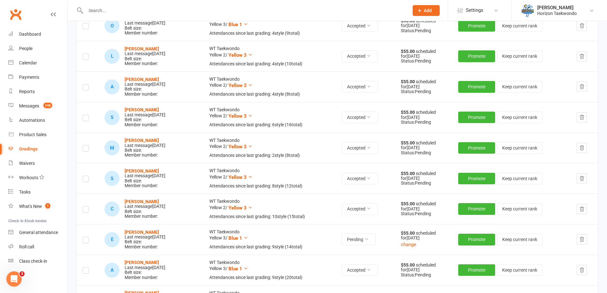
scroll to position [382, 0]
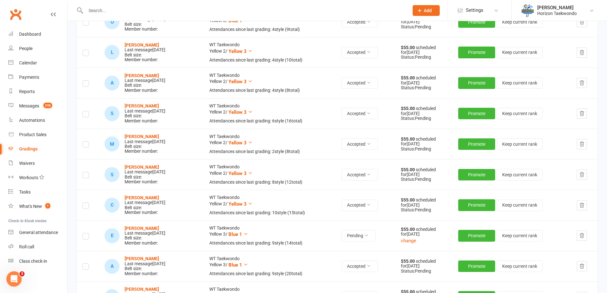
click at [88, 237] on label at bounding box center [85, 237] width 6 height 0
click at [88, 233] on input "checkbox" at bounding box center [85, 233] width 6 height 0
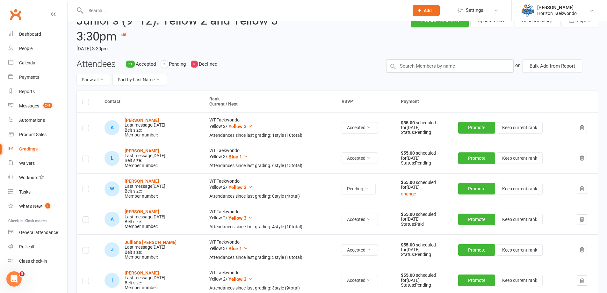
scroll to position [0, 0]
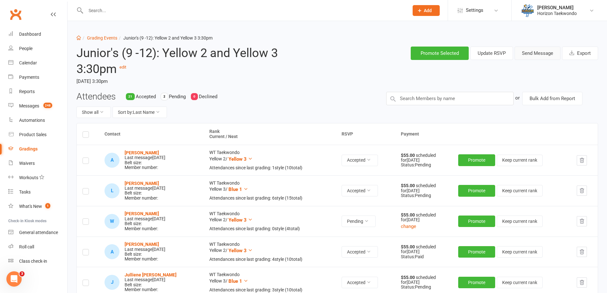
click at [538, 55] on button "Send Message" at bounding box center [537, 52] width 46 height 13
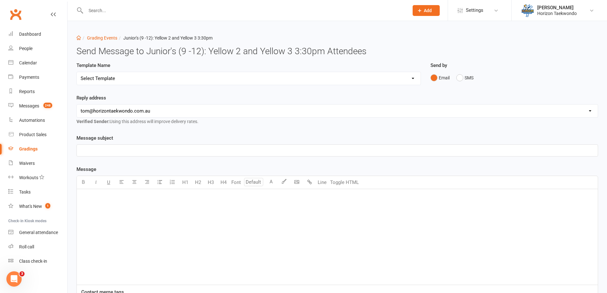
click at [349, 81] on select "Select Template [Email] New blue belts [Email] Alternate grading time [Email] C…" at bounding box center [249, 78] width 344 height 13
select select "5"
click at [77, 72] on select "Select Template [Email] New blue belts [Email] Alternate grading time [Email] C…" at bounding box center [249, 78] width 344 height 13
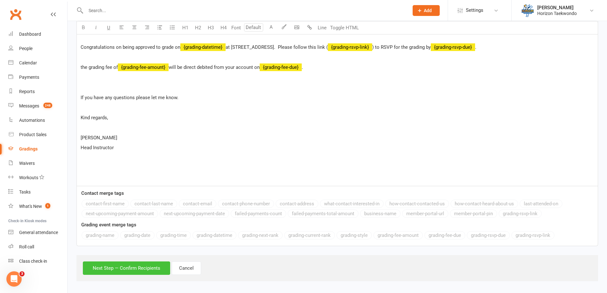
scroll to position [183, 0]
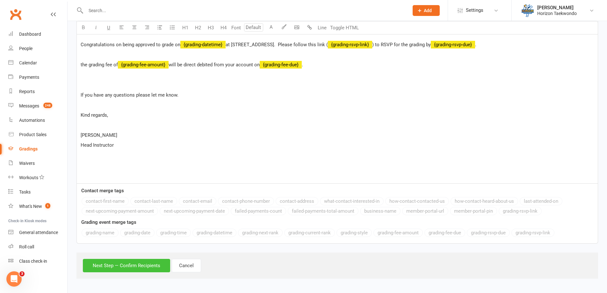
click at [135, 268] on button "Next Step — Confirm Recipients" at bounding box center [126, 265] width 87 height 13
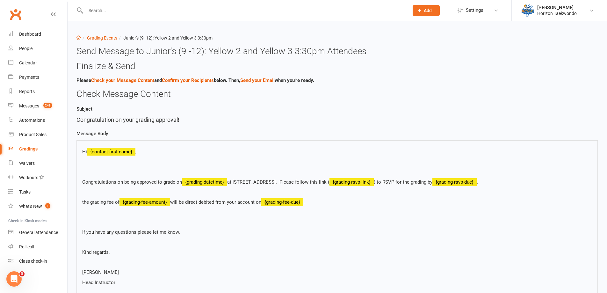
scroll to position [154, 0]
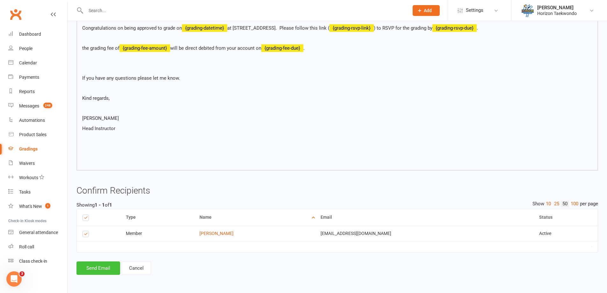
click at [101, 269] on button "Send Email" at bounding box center [98, 267] width 44 height 13
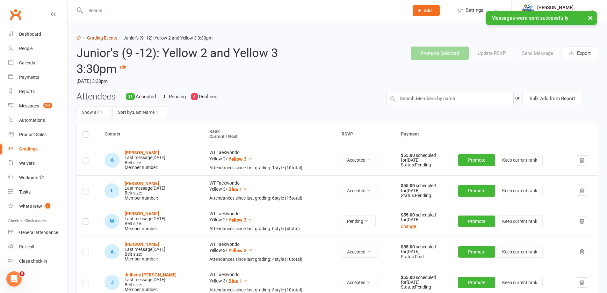
click at [104, 38] on link "Grading Events" at bounding box center [102, 37] width 30 height 5
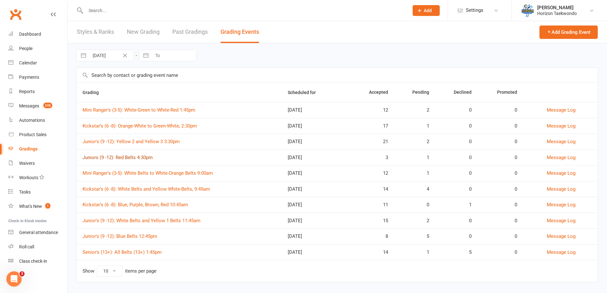
click at [144, 156] on link "Juniors (9 -12): Red Belts 4:30pm" at bounding box center [117, 157] width 70 height 6
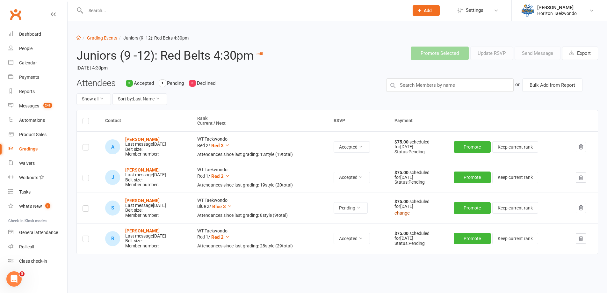
click at [410, 213] on button "change" at bounding box center [401, 213] width 15 height 8
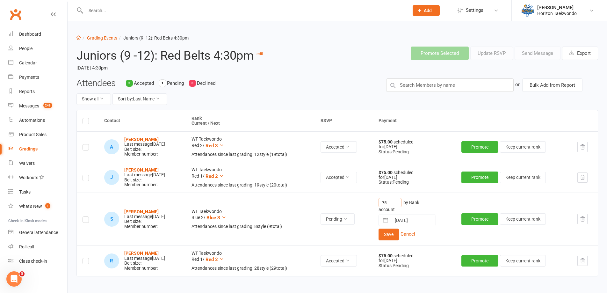
drag, startPoint x: 395, startPoint y: 203, endPoint x: 383, endPoint y: 204, distance: 11.8
click at [383, 204] on td "75 by Bank account [DATE] Navigate forward to interact with the calendar and se…" at bounding box center [414, 218] width 83 height 53
type input "65"
click at [399, 235] on button "Save" at bounding box center [388, 233] width 20 height 11
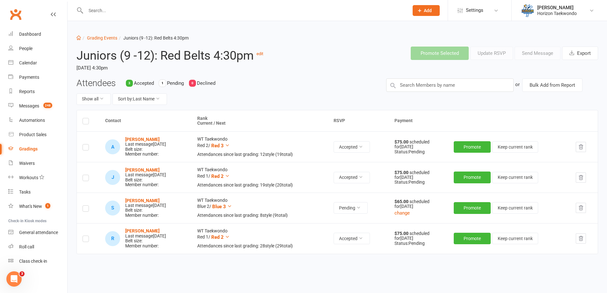
click at [232, 89] on div "Attendees 3 Accepted 1 Pending 0 Declined Show all Sort by: Last Name" at bounding box center [227, 94] width 310 height 32
click at [105, 34] on div "Dashboard Grading Events Juniors (9 -12): Red Belts 4:30pm Juniors (9 -12): Red…" at bounding box center [337, 162] width 539 height 282
click at [103, 37] on link "Grading Events" at bounding box center [102, 37] width 30 height 5
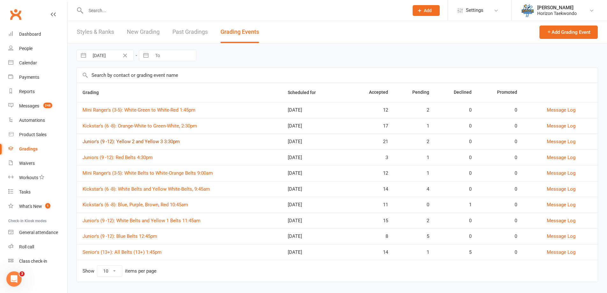
click at [161, 141] on link "Junior's (9 -12): Yellow 2 and Yellow 3 3:30pm" at bounding box center [130, 142] width 97 height 6
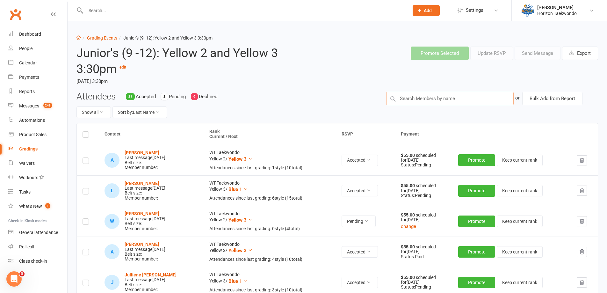
click at [420, 97] on input "text" at bounding box center [449, 98] width 127 height 13
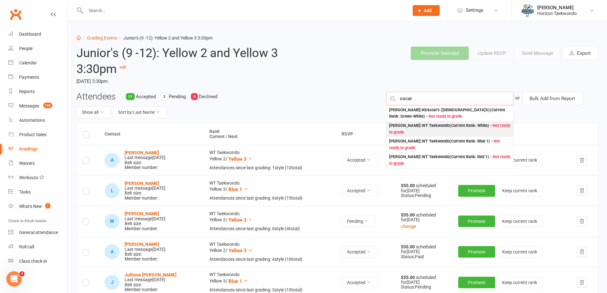
type input "oscar"
click at [442, 127] on div "[PERSON_NAME] : [PERSON_NAME] (Current Rank: White ) - Not ready to grade" at bounding box center [450, 128] width 122 height 13
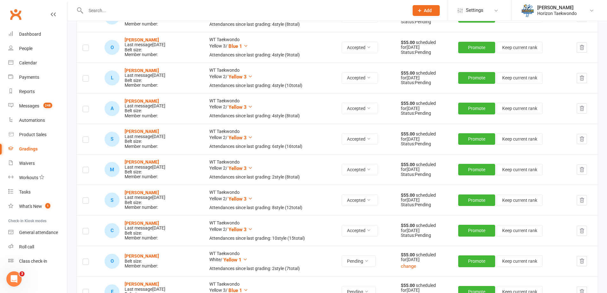
scroll to position [382, 0]
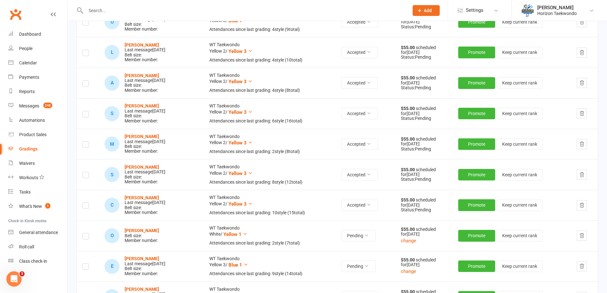
click at [87, 237] on label at bounding box center [85, 237] width 6 height 0
click at [87, 233] on input "checkbox" at bounding box center [85, 233] width 6 height 0
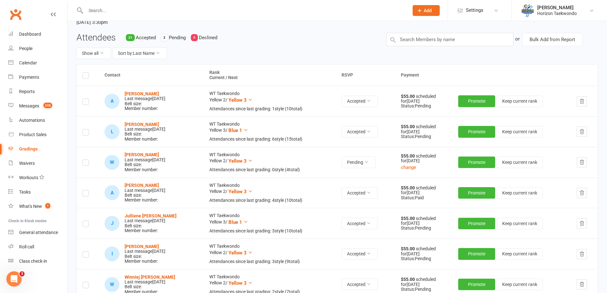
scroll to position [0, 0]
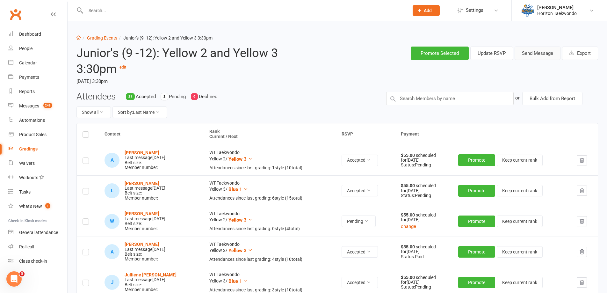
click at [531, 52] on button "Send Message" at bounding box center [537, 52] width 46 height 13
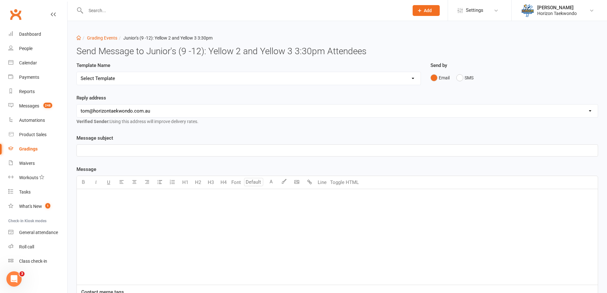
click at [394, 75] on select "Select Template [Email] New blue belts [Email] Alternate grading time [Email] C…" at bounding box center [249, 78] width 344 height 13
select select "5"
click at [77, 72] on select "Select Template [Email] New blue belts [Email] Alternate grading time [Email] C…" at bounding box center [249, 78] width 344 height 13
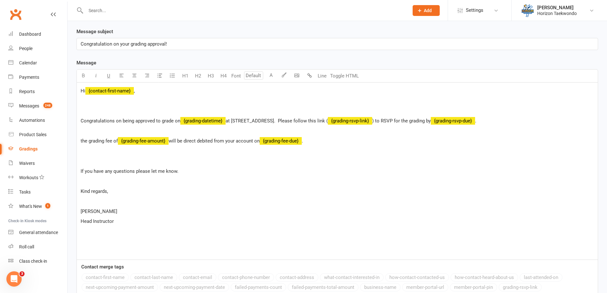
scroll to position [159, 0]
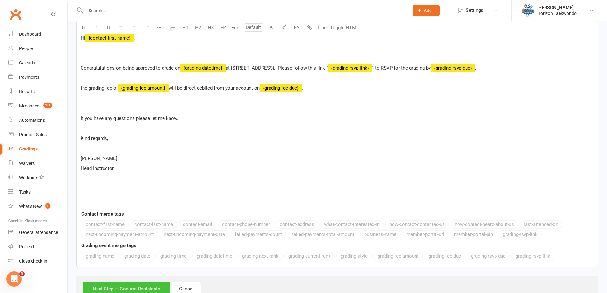
click at [143, 285] on button "Next Step — Confirm Recipients" at bounding box center [126, 288] width 87 height 13
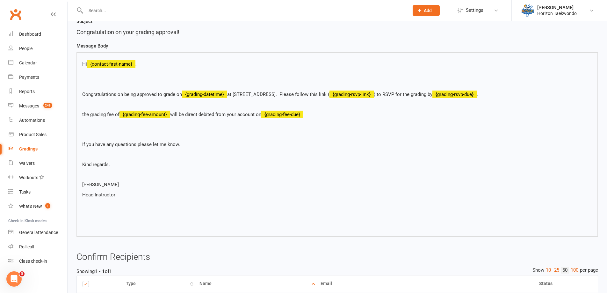
scroll to position [154, 0]
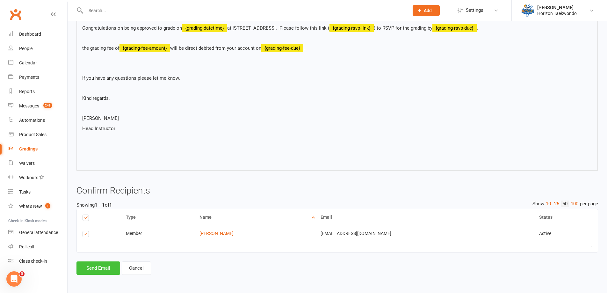
click at [103, 265] on button "Send Email" at bounding box center [98, 267] width 44 height 13
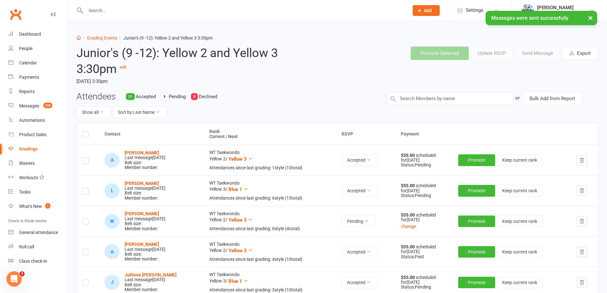
click at [29, 150] on div "Gradings" at bounding box center [28, 148] width 18 height 5
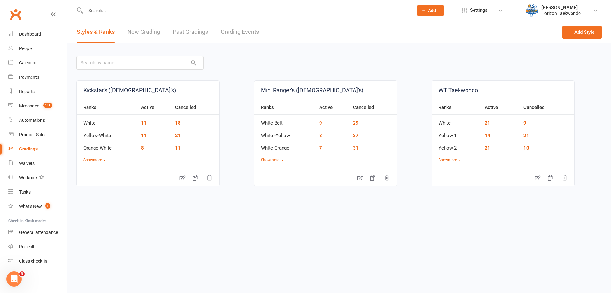
click at [245, 32] on link "Grading Events" at bounding box center [240, 32] width 38 height 22
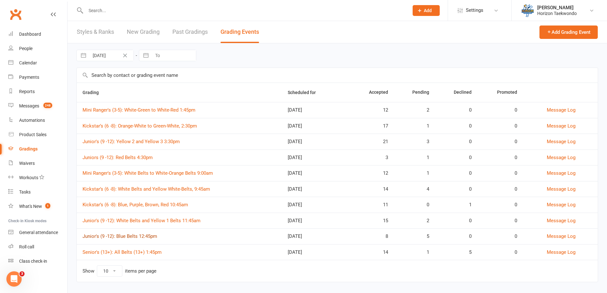
click at [146, 237] on link "Junior's (9 -12): Blue Belts 12:45pm" at bounding box center [119, 236] width 75 height 6
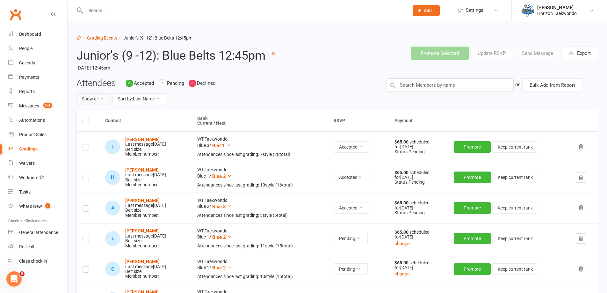
click at [98, 102] on button "Show all" at bounding box center [93, 98] width 34 height 11
click at [102, 153] on link "Pending only" at bounding box center [108, 152] width 63 height 13
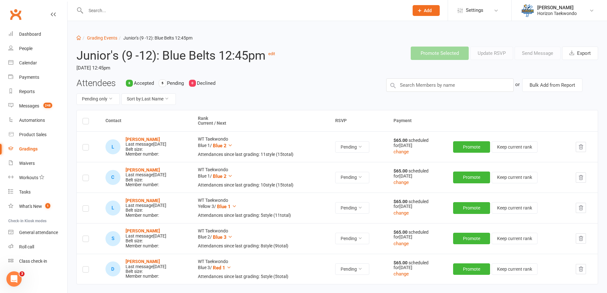
click at [88, 125] on th at bounding box center [88, 120] width 23 height 21
click at [87, 122] on label at bounding box center [85, 122] width 6 height 0
click at [87, 118] on input "checkbox" at bounding box center [85, 118] width 6 height 0
click at [540, 56] on button "Send Message" at bounding box center [537, 52] width 46 height 13
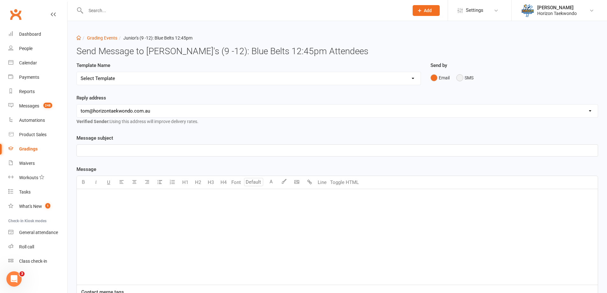
click at [460, 79] on button "SMS" at bounding box center [464, 78] width 17 height 12
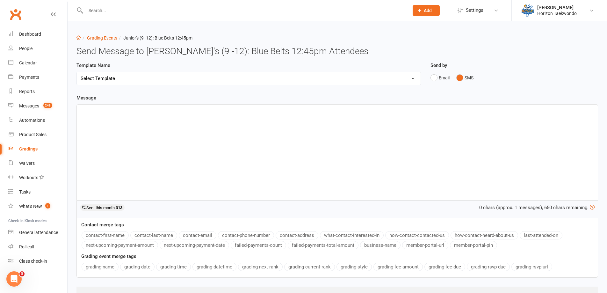
click at [145, 115] on div "﻿" at bounding box center [337, 152] width 521 height 96
click at [107, 237] on button "contact-first-name" at bounding box center [105, 235] width 47 height 8
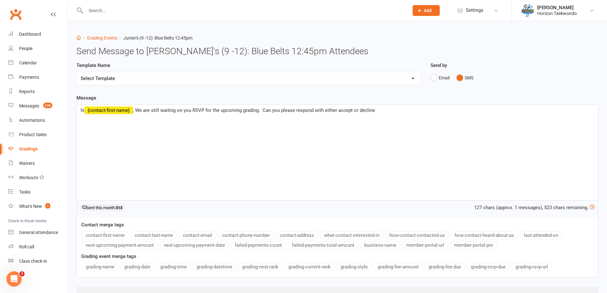
click at [340, 108] on span ", We are still waiting on you RSVP for the upcoming grading. Can you please res…" at bounding box center [254, 110] width 242 height 6
click at [354, 110] on span ", We are still waiting on you RSVP for the upcoming grading. Can you please res…" at bounding box center [254, 110] width 243 height 6
click at [362, 110] on span ", We are still waiting on you RSVP for the upcoming grading. Can you please res…" at bounding box center [255, 110] width 244 height 6
click at [381, 112] on p "hi ﻿ {contact-first-name} , We are still waiting on you RSVP for the upcoming g…" at bounding box center [337, 110] width 513 height 8
click at [530, 267] on button "grading-rsvp-url" at bounding box center [531, 266] width 41 height 8
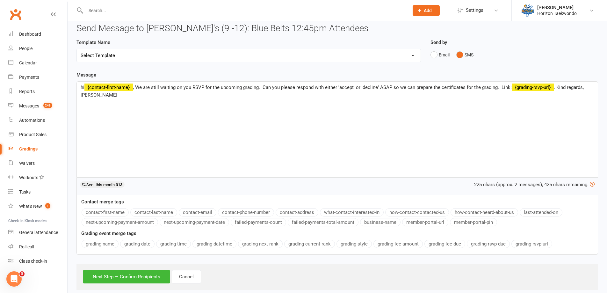
scroll to position [34, 0]
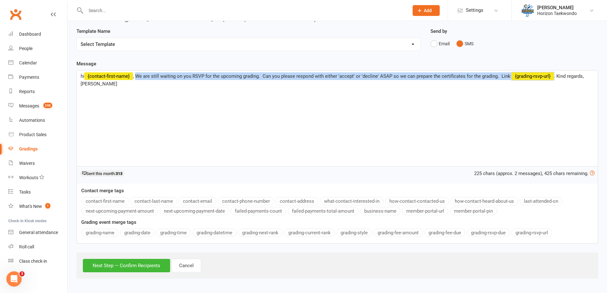
drag, startPoint x: 137, startPoint y: 76, endPoint x: 541, endPoint y: 72, distance: 404.1
click at [541, 72] on div "hi ﻿ {contact-first-name} , We are still waiting on you RSVP for the upcoming g…" at bounding box center [337, 118] width 521 height 96
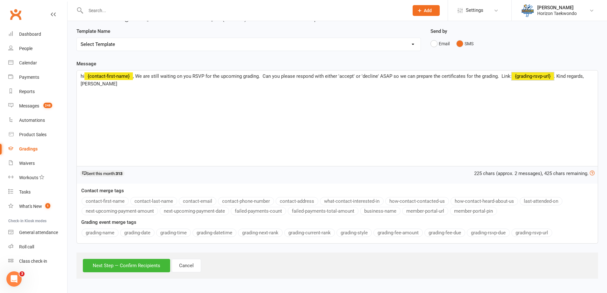
click at [176, 105] on div "hi ﻿ {contact-first-name} , We are still waiting on you RSVP for the upcoming g…" at bounding box center [337, 118] width 521 height 96
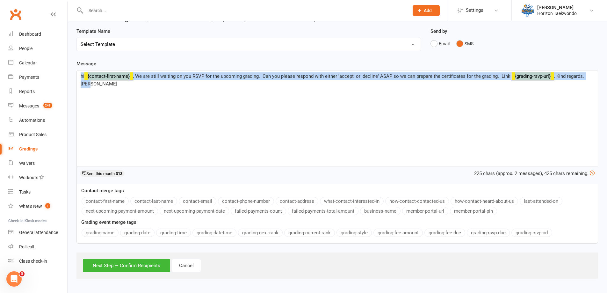
drag, startPoint x: 81, startPoint y: 75, endPoint x: 197, endPoint y: 85, distance: 117.0
click at [197, 85] on p "hi ﻿ {contact-first-name} , We are still waiting on you RSVP for the upcoming g…" at bounding box center [337, 79] width 513 height 15
copy p "hi ﻿ {contact-first-name} , We are still waiting on you RSVP for the upcoming g…"
click at [142, 268] on button "Next Step — Confirm Recipients" at bounding box center [126, 265] width 87 height 13
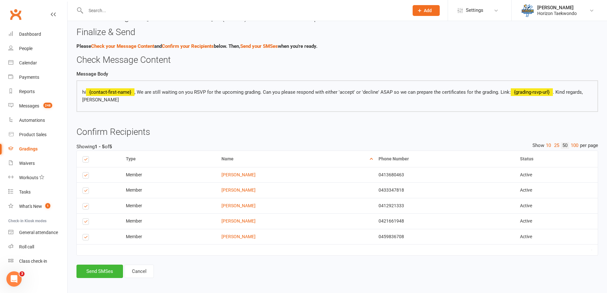
scroll to position [0, 0]
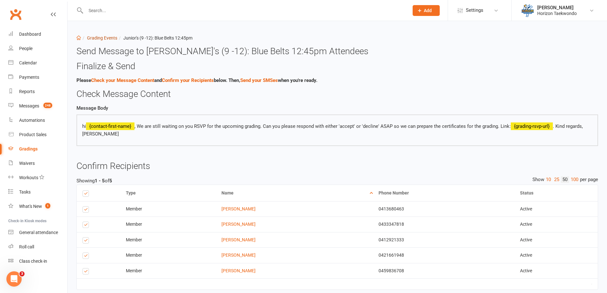
click at [104, 37] on link "Grading Events" at bounding box center [102, 37] width 30 height 5
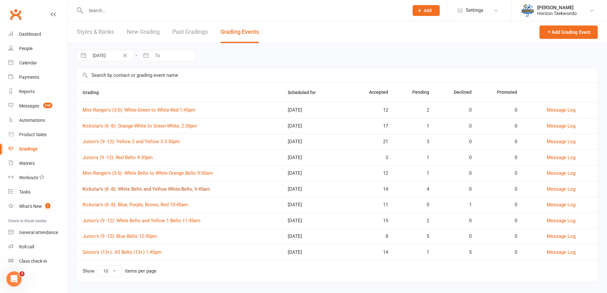
click at [188, 190] on link "Kickstar’s (6 -8): White Belts and Yellow White-Belts, 9:45am" at bounding box center [145, 189] width 127 height 6
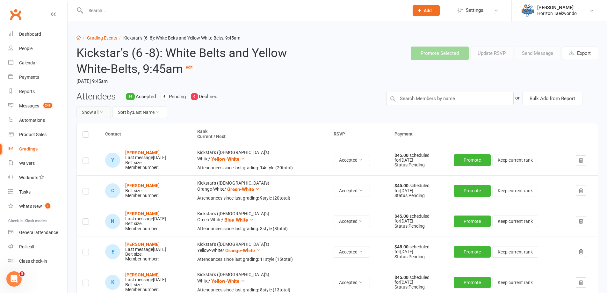
click at [99, 108] on button "Show all" at bounding box center [93, 111] width 34 height 11
click at [100, 166] on link "Pending only" at bounding box center [108, 165] width 63 height 13
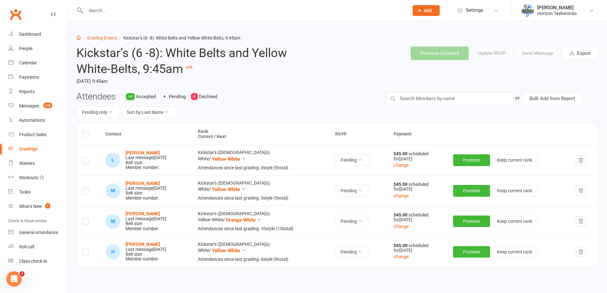
click at [87, 135] on label at bounding box center [85, 135] width 6 height 0
click at [87, 132] on input "checkbox" at bounding box center [85, 132] width 6 height 0
click at [85, 253] on label at bounding box center [85, 253] width 6 height 0
click at [85, 249] on input "checkbox" at bounding box center [85, 249] width 6 height 0
click at [537, 52] on button "Send Message" at bounding box center [537, 52] width 46 height 13
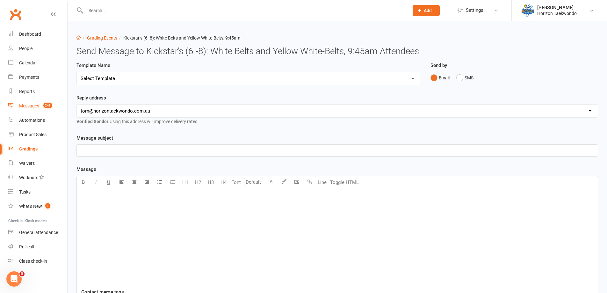
click at [36, 104] on div "Messages" at bounding box center [29, 105] width 20 height 5
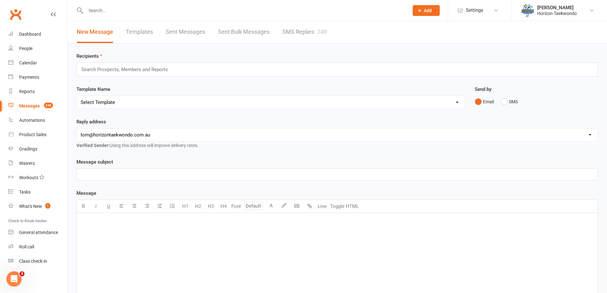
click at [145, 35] on link "Templates" at bounding box center [139, 32] width 27 height 22
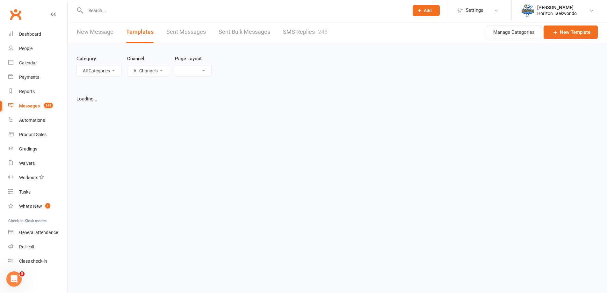
select select "list"
select select "100"
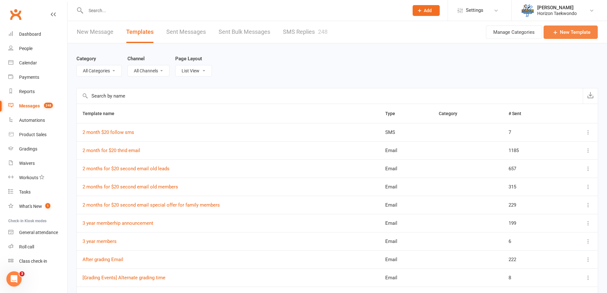
click at [576, 33] on link "New Template" at bounding box center [570, 31] width 54 height 13
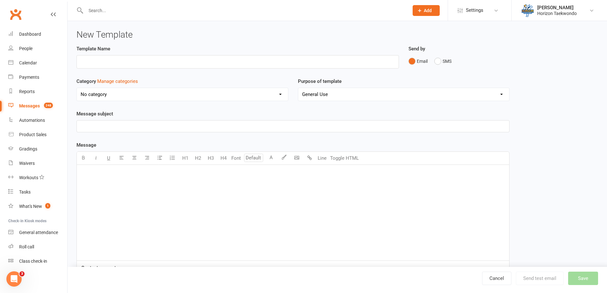
click at [319, 94] on select "General Use Grading Events" at bounding box center [403, 94] width 211 height 13
select select "grading_event_template"
click at [298, 88] on select "General Use Grading Events" at bounding box center [403, 94] width 211 height 13
click at [135, 125] on p "﻿" at bounding box center [293, 126] width 424 height 8
click at [438, 62] on button "SMS" at bounding box center [442, 61] width 17 height 12
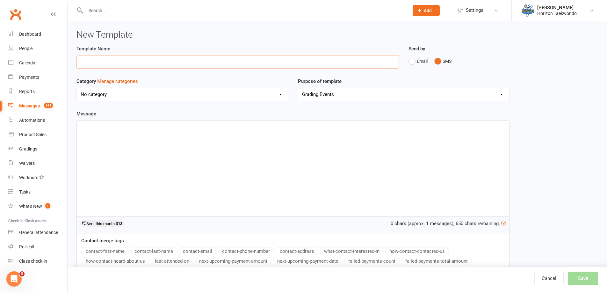
click at [120, 61] on input "text" at bounding box center [237, 61] width 322 height 13
click at [92, 60] on input "final sms ffs" at bounding box center [237, 61] width 322 height 13
type input "final rsvp reminber sms ffs"
click at [118, 136] on div "﻿" at bounding box center [293, 168] width 432 height 96
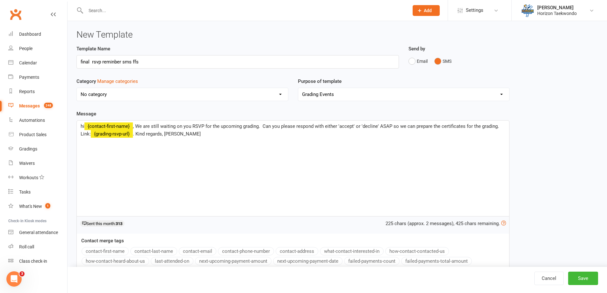
click at [131, 124] on span "﻿ {contact-first-name}" at bounding box center [108, 126] width 48 height 6
click at [103, 250] on button "contact-first-name" at bounding box center [105, 251] width 47 height 8
drag, startPoint x: 134, startPoint y: 133, endPoint x: 114, endPoint y: 135, distance: 20.2
click at [114, 135] on span "﻿ {grading-rsvp-url}" at bounding box center [112, 134] width 42 height 6
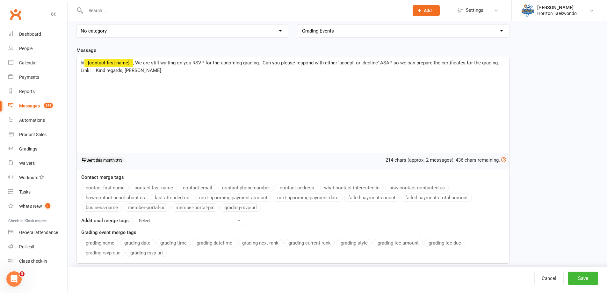
scroll to position [64, 0]
click at [241, 207] on button "grading-rsvp-url" at bounding box center [240, 207] width 41 height 8
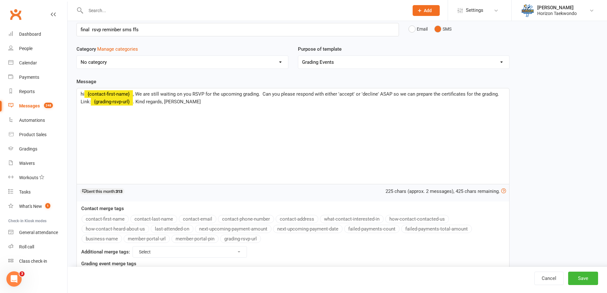
scroll to position [32, 0]
click at [581, 275] on button "Save" at bounding box center [583, 277] width 30 height 13
select select "100"
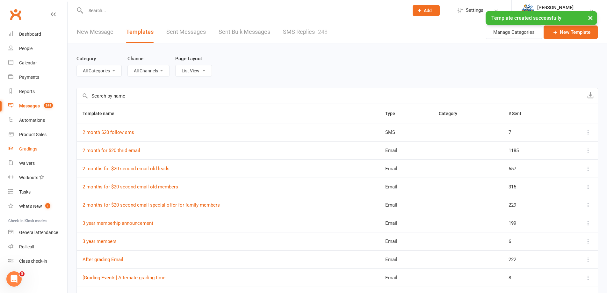
click at [20, 148] on div "Gradings" at bounding box center [28, 148] width 18 height 5
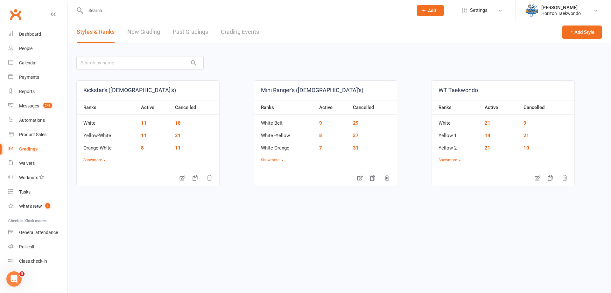
click at [243, 33] on link "Grading Events" at bounding box center [240, 32] width 38 height 22
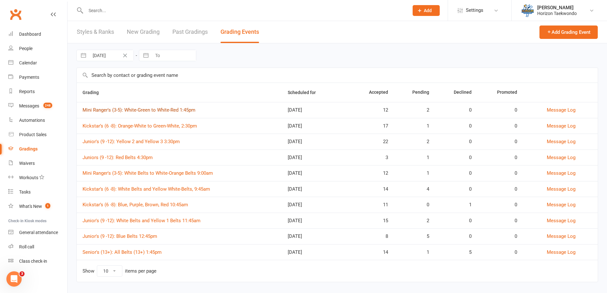
click at [149, 111] on link "Mini Ranger's (3-5): White-Green to White-Red 1:45pm" at bounding box center [138, 110] width 113 height 6
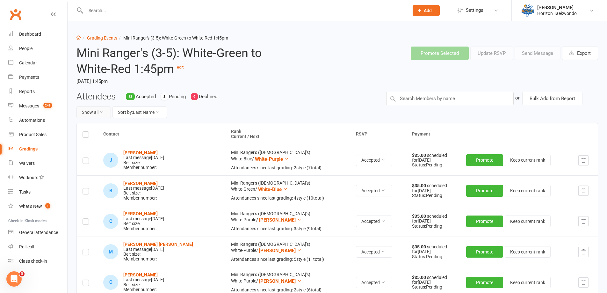
click at [103, 116] on button "Show all" at bounding box center [93, 111] width 34 height 11
click at [97, 164] on link "Pending only" at bounding box center [108, 165] width 63 height 13
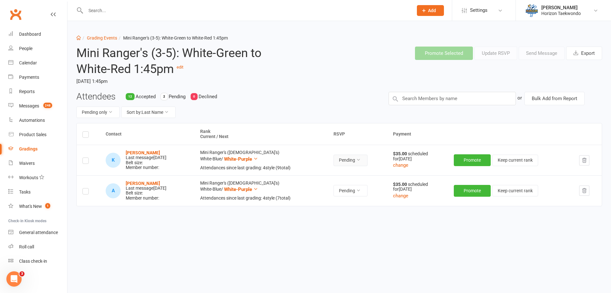
click at [361, 161] on icon at bounding box center [358, 159] width 4 height 4
click at [345, 189] on link "Declined" at bounding box center [346, 187] width 63 height 13
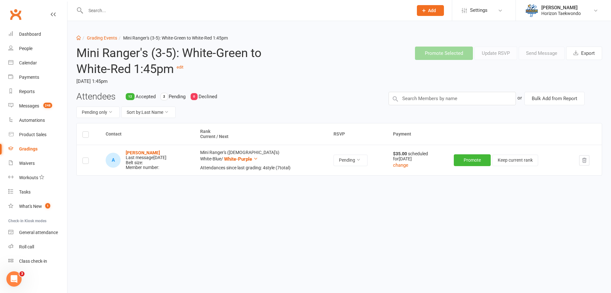
click at [87, 135] on label at bounding box center [85, 135] width 6 height 0
click at [87, 132] on input "checkbox" at bounding box center [85, 132] width 6 height 0
click at [530, 57] on button "Send Message" at bounding box center [542, 52] width 46 height 13
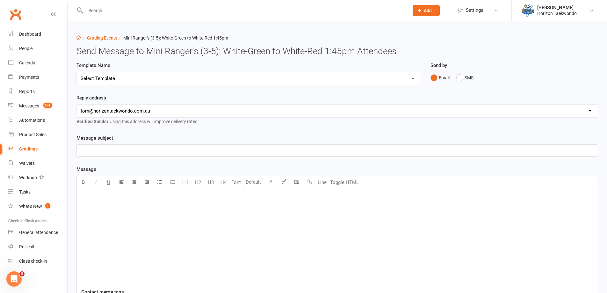
click at [348, 79] on select "Select Template [Email] New blue belts [Email] Alternate grading time [Email] C…" at bounding box center [249, 78] width 344 height 13
select select "3"
click at [77, 72] on select "Select Template [Email] New blue belts [Email] Alternate grading time [Email] C…" at bounding box center [249, 78] width 344 height 13
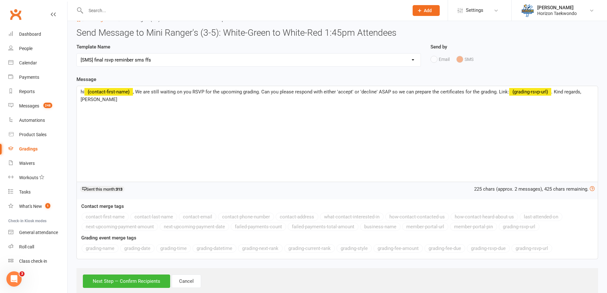
scroll to position [34, 0]
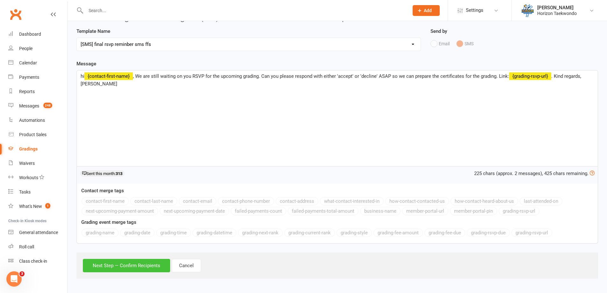
click at [143, 267] on button "Next Step — Confirm Recipients" at bounding box center [126, 265] width 87 height 13
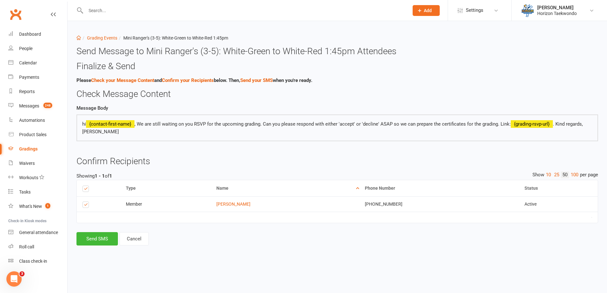
scroll to position [0, 0]
click at [106, 233] on button "Send SMS" at bounding box center [96, 238] width 41 height 13
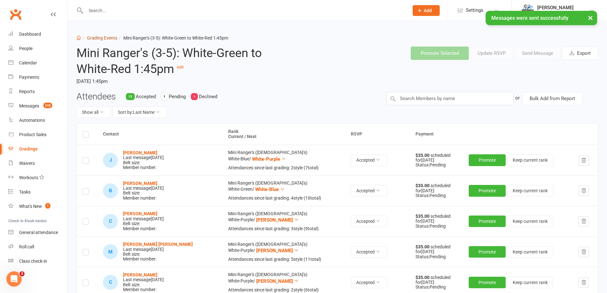
click at [107, 39] on link "Grading Events" at bounding box center [102, 37] width 30 height 5
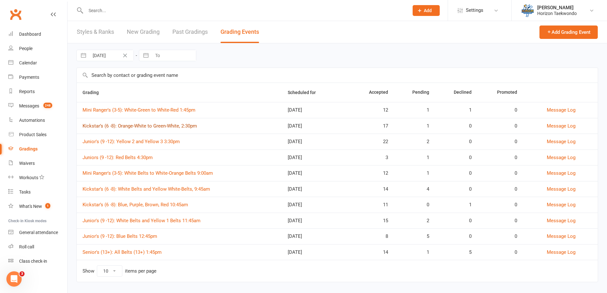
click at [189, 128] on link "Kickstar’s (6 -8): Orange-White to Green-White, 2:30pm" at bounding box center [139, 126] width 114 height 6
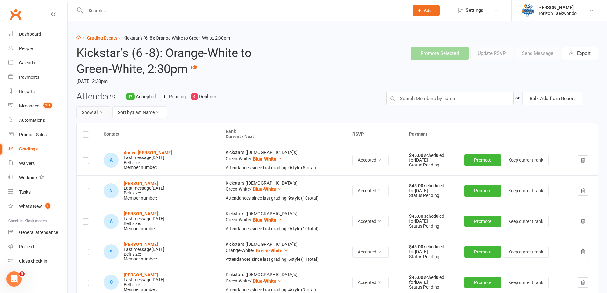
click at [98, 115] on button "Show all" at bounding box center [93, 111] width 34 height 11
click at [101, 163] on link "Pending only" at bounding box center [108, 165] width 63 height 13
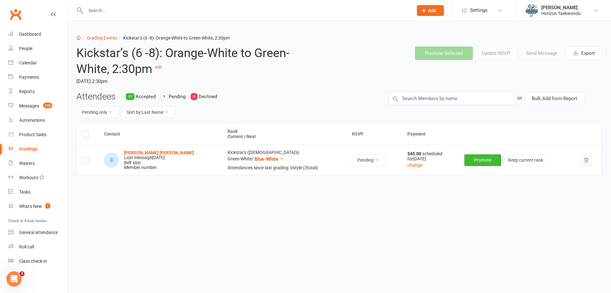
click at [87, 135] on label at bounding box center [85, 135] width 6 height 0
click at [87, 132] on input "checkbox" at bounding box center [85, 132] width 6 height 0
click at [542, 55] on button "Send Message" at bounding box center [542, 52] width 46 height 13
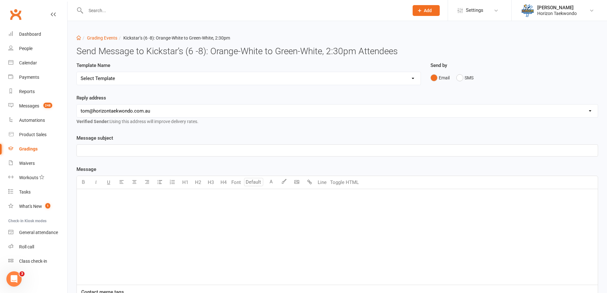
click at [314, 78] on select "Select Template [Email] New blue belts [Email] Alternate grading time [Email] C…" at bounding box center [249, 78] width 344 height 13
select select "3"
click at [77, 72] on select "Select Template [Email] New blue belts [Email] Alternate grading time [Email] C…" at bounding box center [249, 78] width 344 height 13
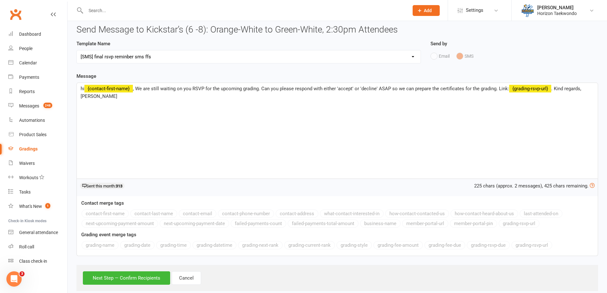
scroll to position [34, 0]
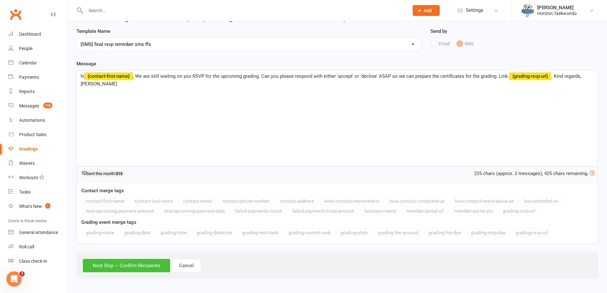
click at [132, 266] on button "Next Step — Confirm Recipients" at bounding box center [126, 265] width 87 height 13
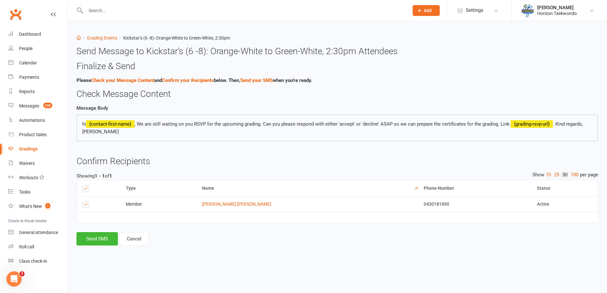
scroll to position [0, 0]
click at [103, 232] on button "Send SMS" at bounding box center [96, 238] width 41 height 13
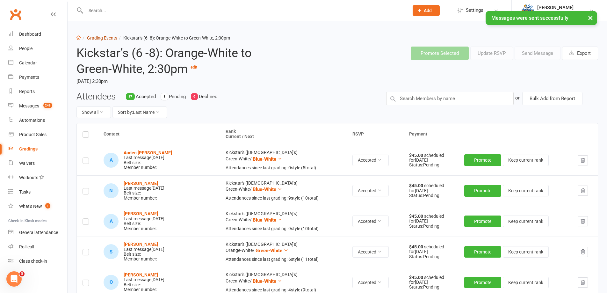
click at [107, 35] on link "Grading Events" at bounding box center [102, 37] width 30 height 5
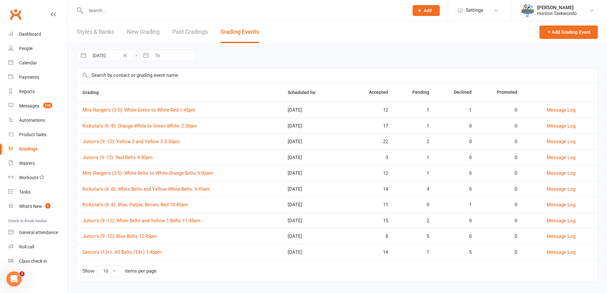
click at [260, 143] on div "Junior's (9 -12): Yellow 2 and Yellow 3 3:30pm" at bounding box center [179, 141] width 194 height 5
click at [151, 140] on link "Junior's (9 -12): Yellow 2 and Yellow 3 3:30pm" at bounding box center [130, 142] width 97 height 6
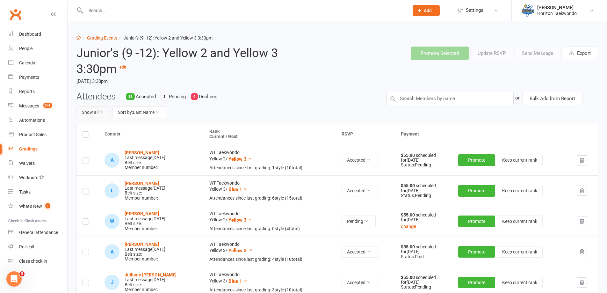
click at [108, 112] on button "Show all" at bounding box center [93, 111] width 34 height 11
click at [99, 162] on link "Pending only" at bounding box center [108, 165] width 63 height 13
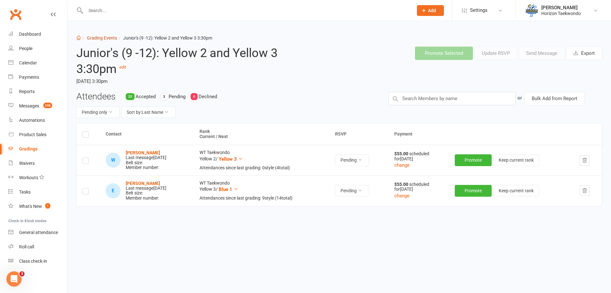
click at [103, 37] on link "Grading Events" at bounding box center [102, 37] width 30 height 5
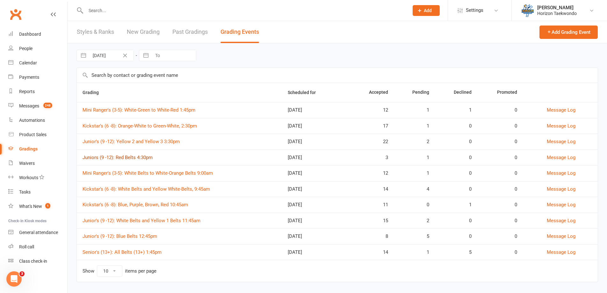
click at [127, 157] on link "Juniors (9 -12): Red Belts 4:30pm" at bounding box center [117, 157] width 70 height 6
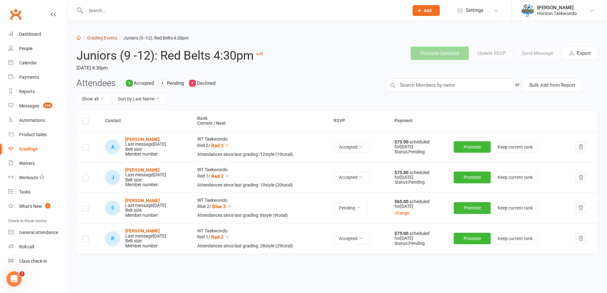
click at [98, 39] on link "Grading Events" at bounding box center [102, 37] width 30 height 5
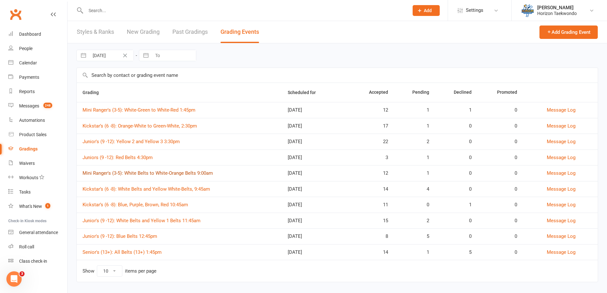
click at [189, 174] on link "Mini Ranger's (3-5): White Belts to White-Orange Belts 9:00am" at bounding box center [147, 173] width 130 height 6
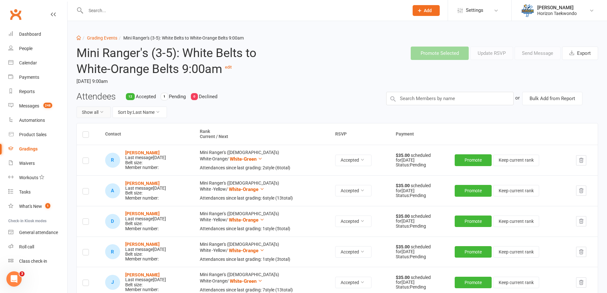
click at [96, 113] on button "Show all" at bounding box center [93, 111] width 34 height 11
click at [96, 163] on link "Pending only" at bounding box center [108, 165] width 63 height 13
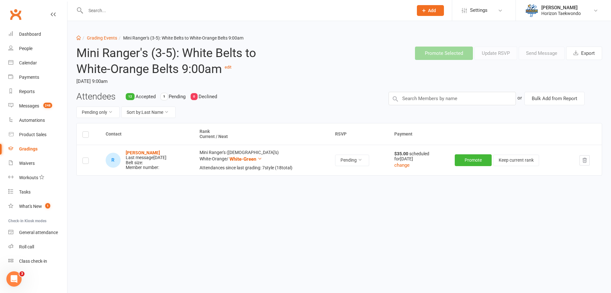
click at [84, 135] on label at bounding box center [85, 135] width 6 height 0
click at [84, 132] on input "checkbox" at bounding box center [85, 132] width 6 height 0
click at [535, 55] on button "Send Message" at bounding box center [542, 52] width 46 height 13
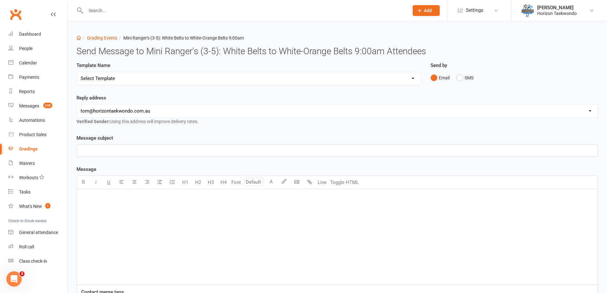
click at [230, 80] on select "Select Template [Email] New blue belts [Email] Alternate grading time [Email] C…" at bounding box center [249, 78] width 344 height 13
select select "3"
click at [77, 72] on select "Select Template [Email] New blue belts [Email] Alternate grading time [Email] C…" at bounding box center [249, 78] width 344 height 13
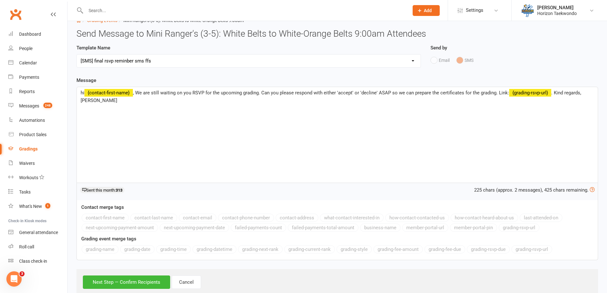
scroll to position [34, 0]
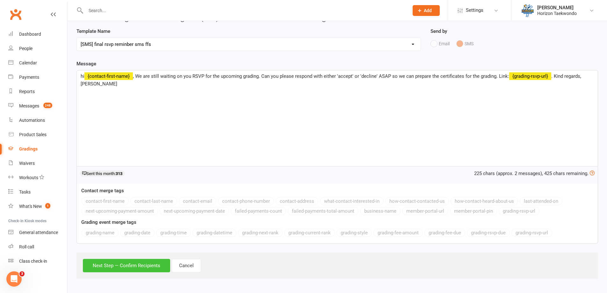
click at [147, 259] on button "Next Step — Confirm Recipients" at bounding box center [126, 265] width 87 height 13
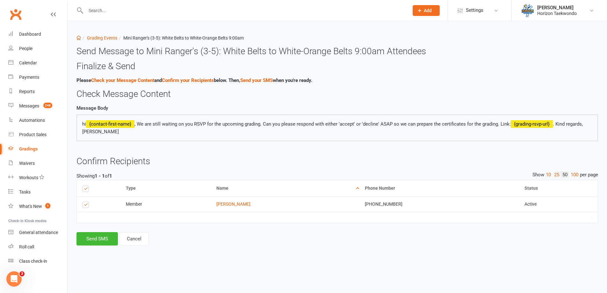
scroll to position [0, 0]
click at [105, 232] on button "Send SMS" at bounding box center [96, 238] width 41 height 13
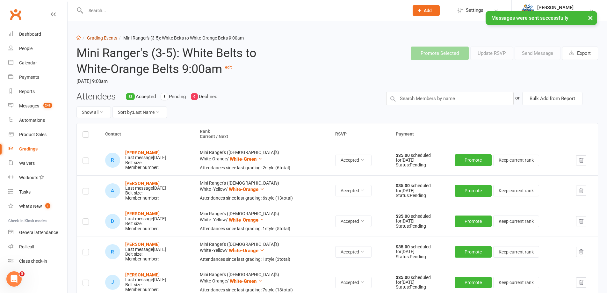
click at [104, 37] on link "Grading Events" at bounding box center [102, 37] width 30 height 5
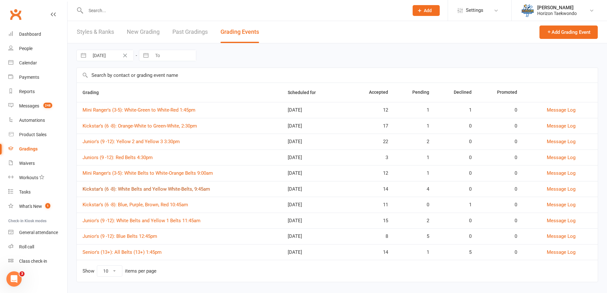
click at [188, 188] on link "Kickstar’s (6 -8): White Belts and Yellow White-Belts, 9:45am" at bounding box center [145, 189] width 127 height 6
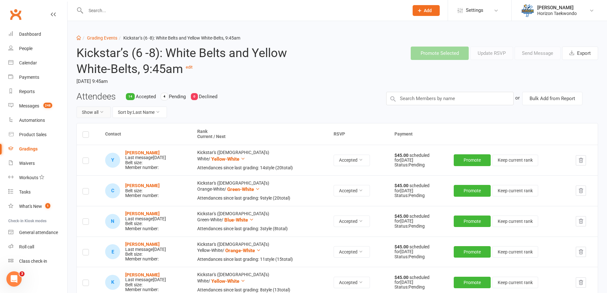
click at [105, 115] on button "Show all" at bounding box center [93, 111] width 34 height 11
click at [100, 163] on link "Pending only" at bounding box center [108, 165] width 63 height 13
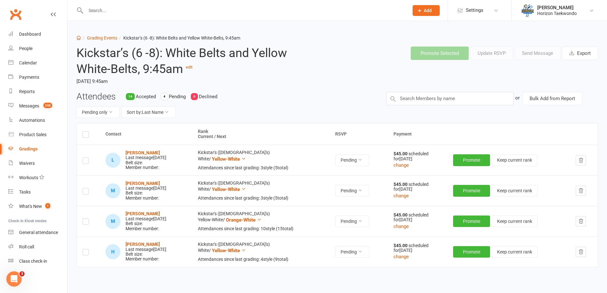
click at [86, 135] on label at bounding box center [85, 135] width 6 height 0
click at [86, 132] on input "checkbox" at bounding box center [85, 132] width 6 height 0
click at [86, 253] on label at bounding box center [85, 253] width 6 height 0
click at [86, 249] on input "checkbox" at bounding box center [85, 249] width 6 height 0
click at [531, 53] on button "Send Message" at bounding box center [537, 52] width 46 height 13
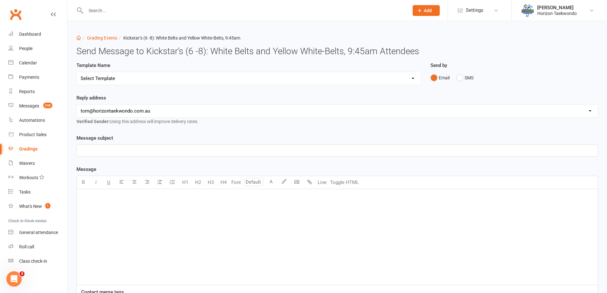
click at [288, 78] on select "Select Template [Email] New blue belts [Email] Alternate grading time [Email] C…" at bounding box center [249, 78] width 344 height 13
select select "3"
click at [77, 72] on select "Select Template [Email] New blue belts [Email] Alternate grading time [Email] C…" at bounding box center [249, 78] width 344 height 13
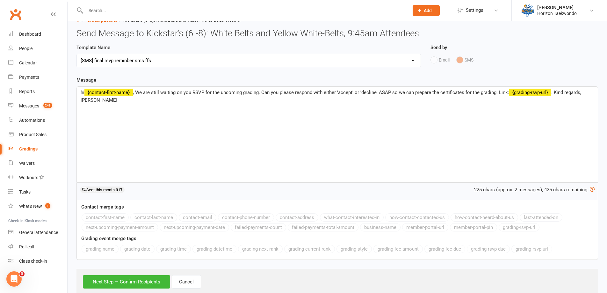
scroll to position [34, 0]
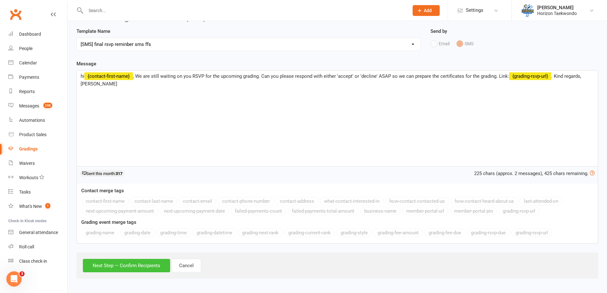
click at [150, 260] on button "Next Step — Confirm Recipients" at bounding box center [126, 265] width 87 height 13
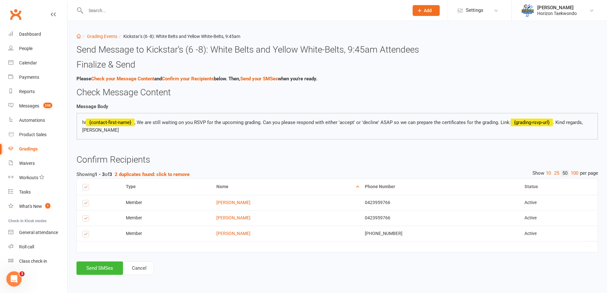
scroll to position [0, 0]
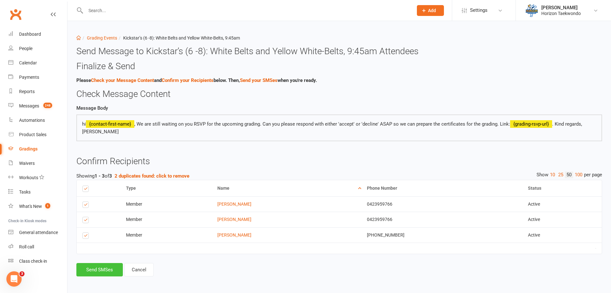
click at [104, 263] on button "Send SMSes" at bounding box center [99, 269] width 46 height 13
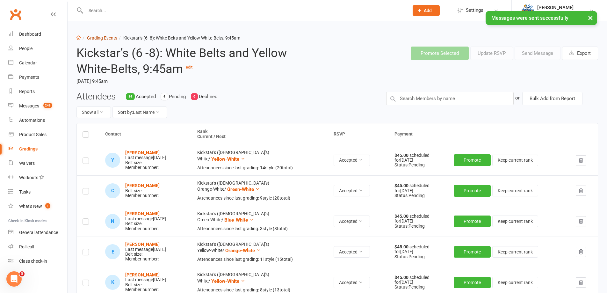
click at [106, 36] on link "Grading Events" at bounding box center [102, 37] width 30 height 5
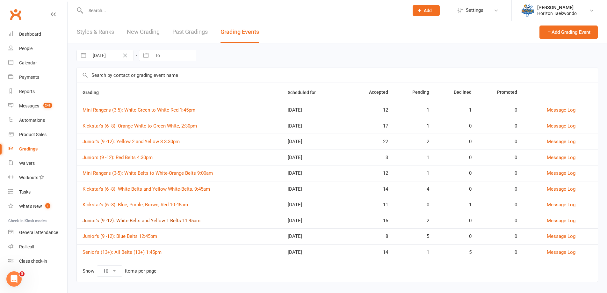
click at [184, 218] on link "Junior's (9 -12): White Belts and Yellow 1 Belts 11:45am" at bounding box center [141, 221] width 118 height 6
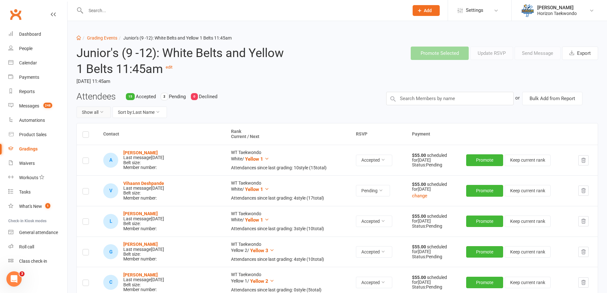
click at [104, 111] on button "Show all" at bounding box center [93, 111] width 34 height 11
click at [100, 169] on link "Pending only" at bounding box center [108, 165] width 63 height 13
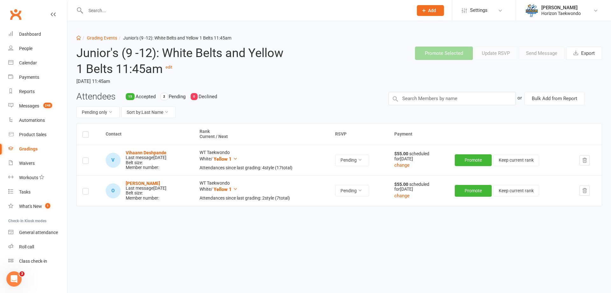
click at [587, 192] on icon "button" at bounding box center [585, 191] width 6 height 6
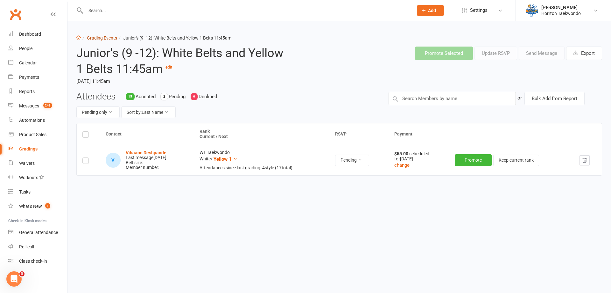
click at [99, 39] on link "Grading Events" at bounding box center [102, 37] width 30 height 5
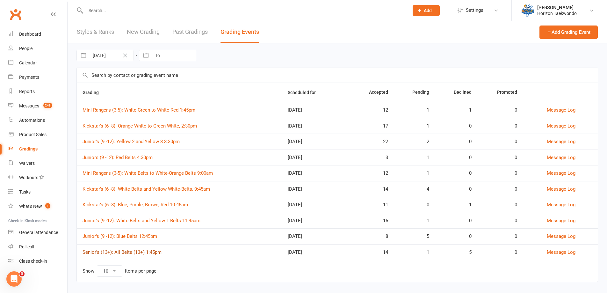
click at [127, 252] on link "Senior's (13+): All Belts (13+) 1:45pm" at bounding box center [121, 252] width 79 height 6
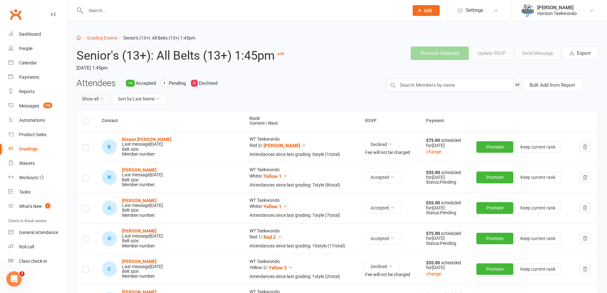
click at [103, 101] on button "Show all" at bounding box center [93, 98] width 34 height 11
click at [101, 150] on link "Pending only" at bounding box center [108, 152] width 63 height 13
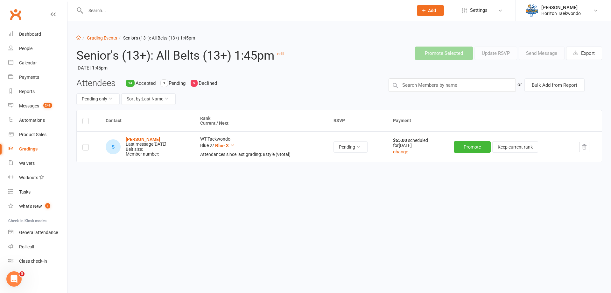
click at [585, 149] on icon "button" at bounding box center [585, 146] width 4 height 4
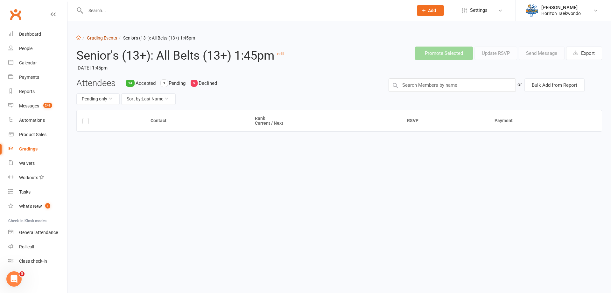
click at [97, 40] on link "Grading Events" at bounding box center [102, 37] width 30 height 5
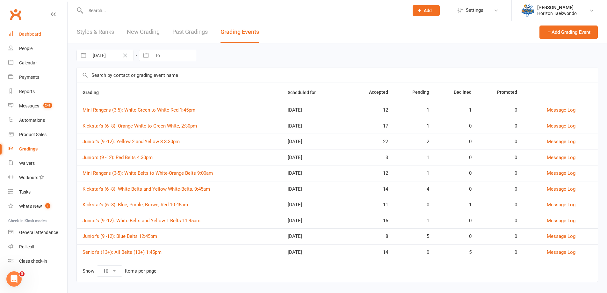
click at [35, 32] on div "Dashboard" at bounding box center [30, 34] width 22 height 5
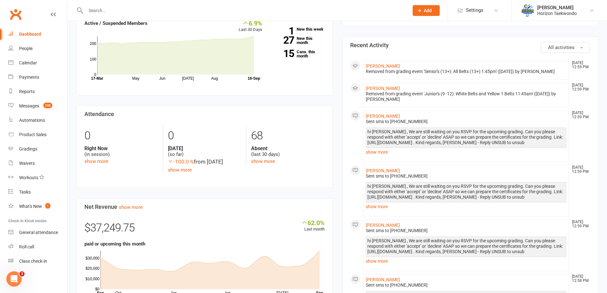
scroll to position [318, 0]
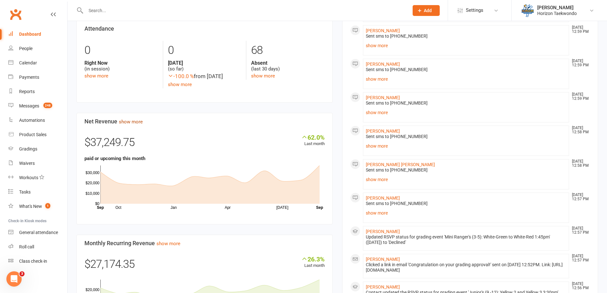
click at [139, 125] on link "show more" at bounding box center [131, 122] width 24 height 6
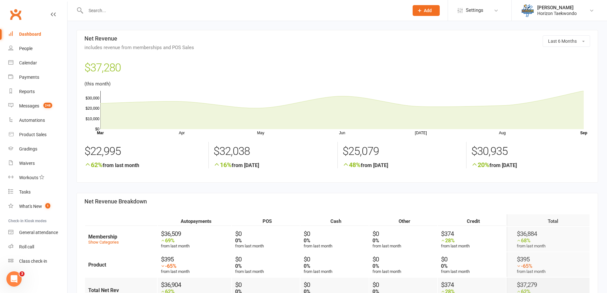
click at [38, 35] on div "Dashboard" at bounding box center [30, 34] width 22 height 5
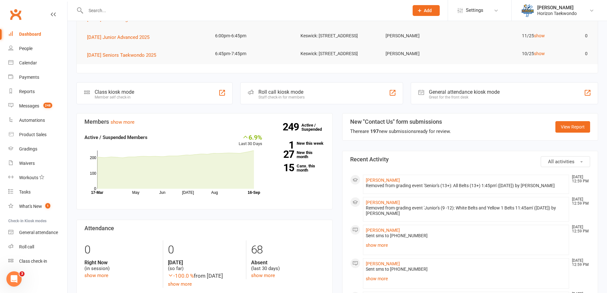
scroll to position [191, 0]
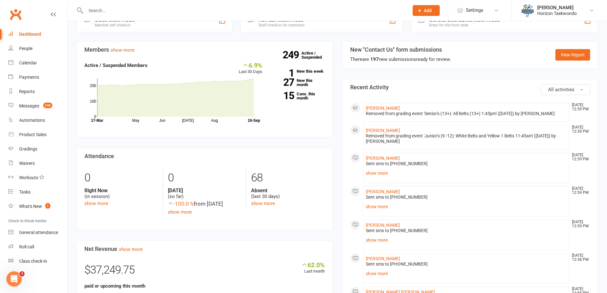
click at [29, 33] on div "Dashboard" at bounding box center [30, 34] width 22 height 5
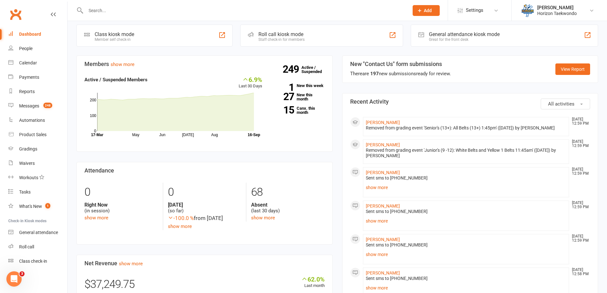
scroll to position [0, 0]
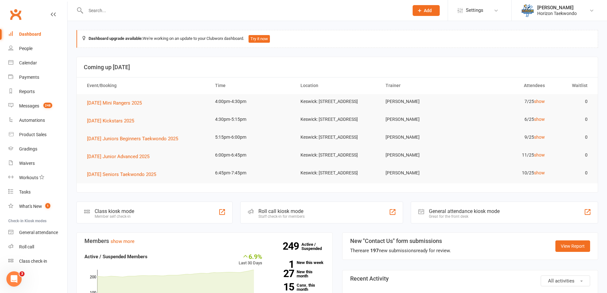
click at [29, 33] on div "Dashboard" at bounding box center [30, 34] width 22 height 5
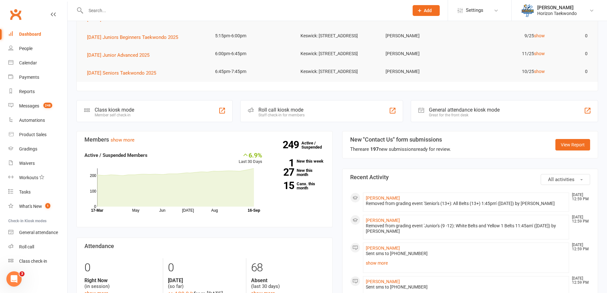
scroll to position [127, 0]
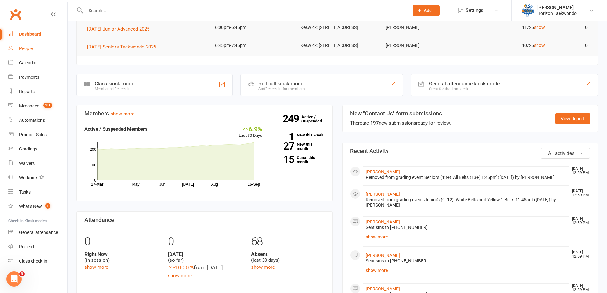
click at [36, 50] on link "People" at bounding box center [37, 48] width 59 height 14
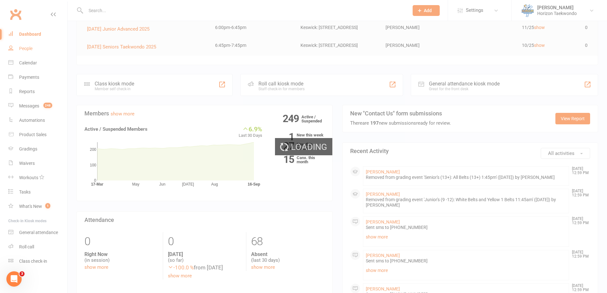
select select "100"
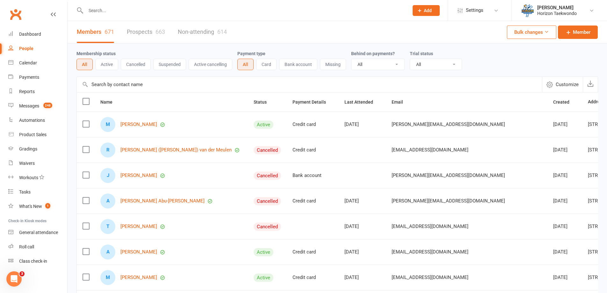
click at [143, 34] on link "Prospects 663" at bounding box center [146, 32] width 38 height 22
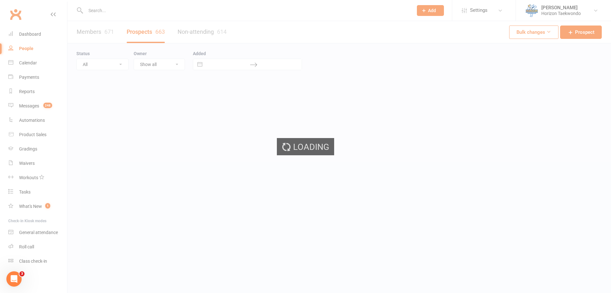
select select "50"
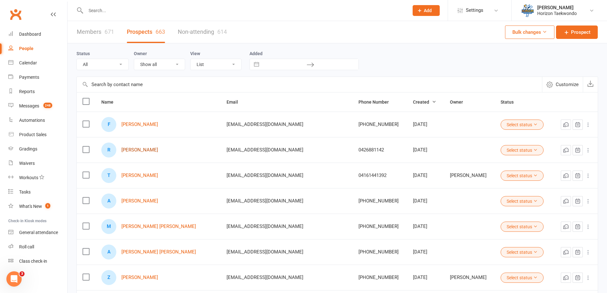
click at [149, 149] on link "[PERSON_NAME]" at bounding box center [139, 149] width 37 height 5
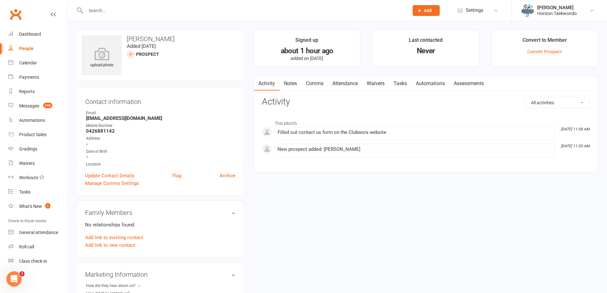
click at [113, 11] on input "text" at bounding box center [244, 10] width 320 height 9
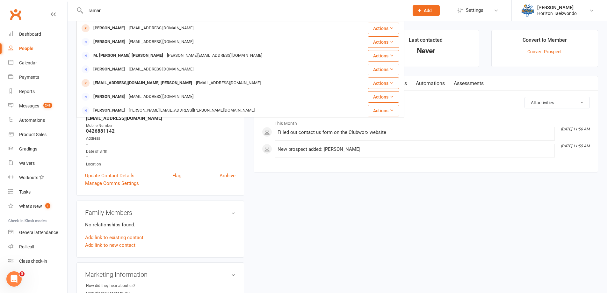
type input "raman"
click at [269, 220] on div "upload photo [PERSON_NAME] Added [DATE] prospect Contact information Owner Emai…" at bounding box center [337, 277] width 531 height 494
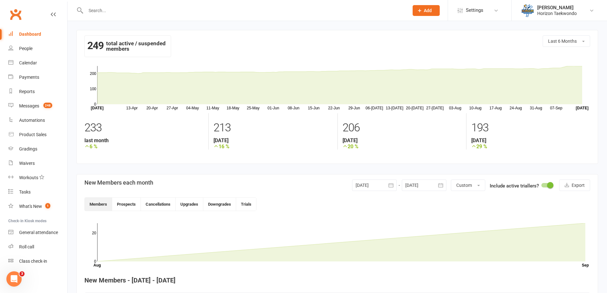
click at [94, 11] on input "text" at bounding box center [244, 10] width 320 height 9
type input "rob"
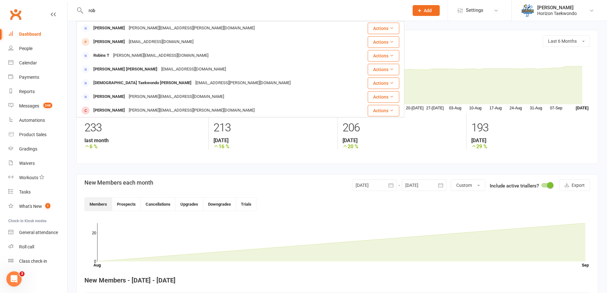
drag, startPoint x: 101, startPoint y: 11, endPoint x: 88, endPoint y: 11, distance: 13.1
click at [88, 11] on input "rob" at bounding box center [244, 10] width 320 height 9
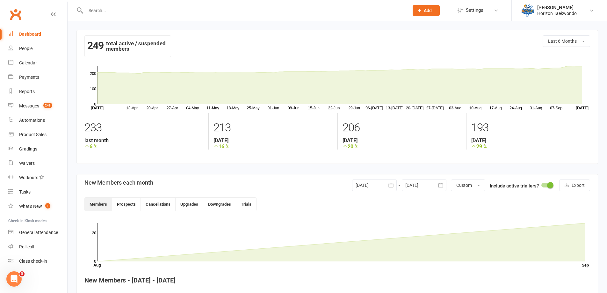
click at [97, 12] on input "text" at bounding box center [244, 10] width 320 height 9
click at [101, 7] on input "text" at bounding box center [244, 10] width 320 height 9
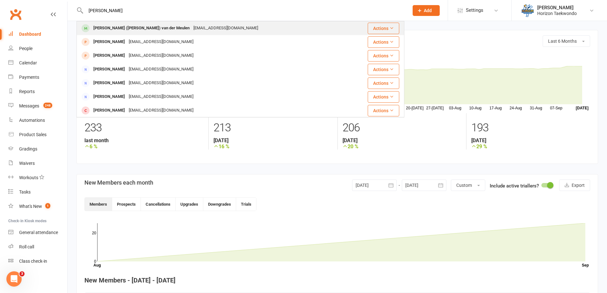
type input "[PERSON_NAME]"
click at [139, 30] on div "[PERSON_NAME] ([PERSON_NAME]) van der Meulen" at bounding box center [141, 28] width 100 height 9
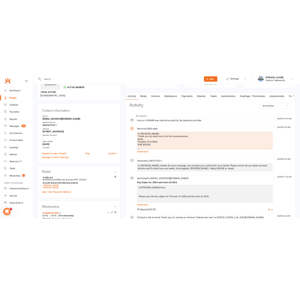
scroll to position [32, 0]
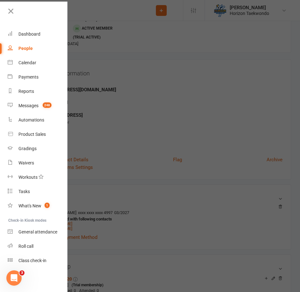
click at [162, 116] on div at bounding box center [150, 146] width 300 height 292
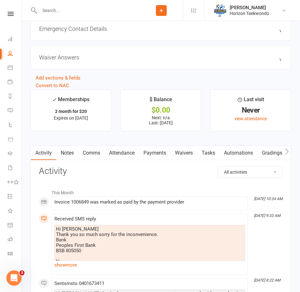
scroll to position [669, 0]
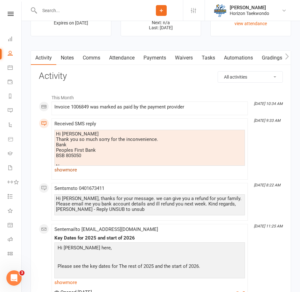
click at [70, 171] on link "show more" at bounding box center [149, 170] width 191 height 9
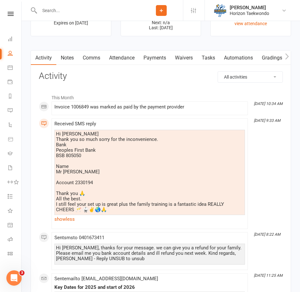
drag, startPoint x: 106, startPoint y: 175, endPoint x: 57, endPoint y: 174, distance: 49.1
click at [57, 174] on div "Hi Tom Thank you so much sorry for the inconvenience. Bank Peoples First Bank B…" at bounding box center [150, 172] width 188 height 81
copy div "Mr [PERSON_NAME]"
drag, startPoint x: 77, startPoint y: 160, endPoint x: 67, endPoint y: 158, distance: 10.6
click at [67, 158] on div "Hi Tom Thank you so much sorry for the inconvenience. Bank Peoples First Bank B…" at bounding box center [150, 172] width 188 height 81
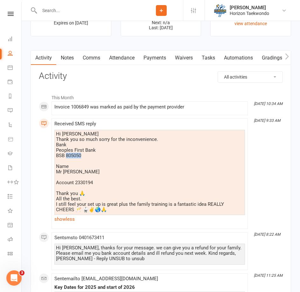
copy div "805050"
drag, startPoint x: 94, startPoint y: 186, endPoint x: 75, endPoint y: 184, distance: 19.0
click at [75, 184] on div "Hi Tom Thank you so much sorry for the inconvenience. Bank Peoples First Bank B…" at bounding box center [150, 172] width 188 height 81
copy div "2330194"
